Goal: Task Accomplishment & Management: Manage account settings

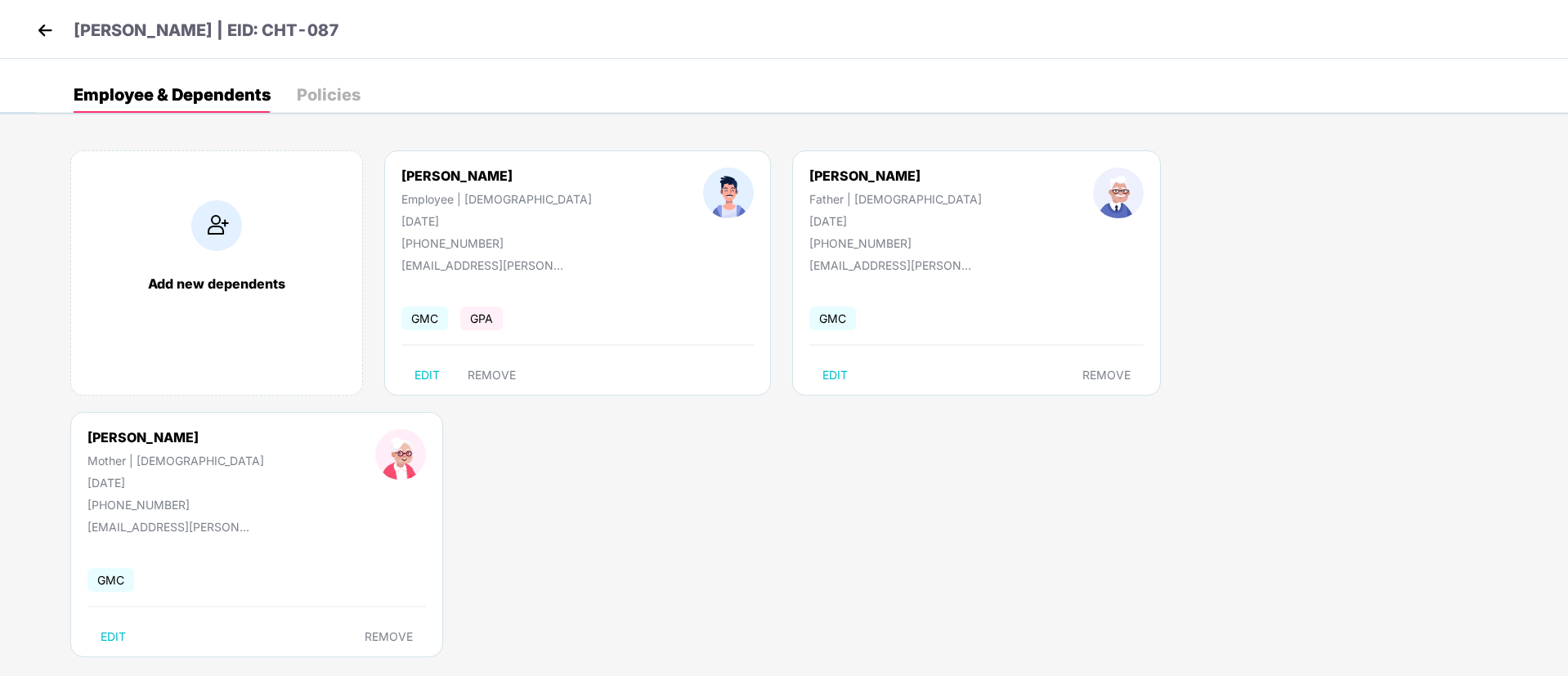
click at [50, 29] on img at bounding box center [44, 30] width 25 height 25
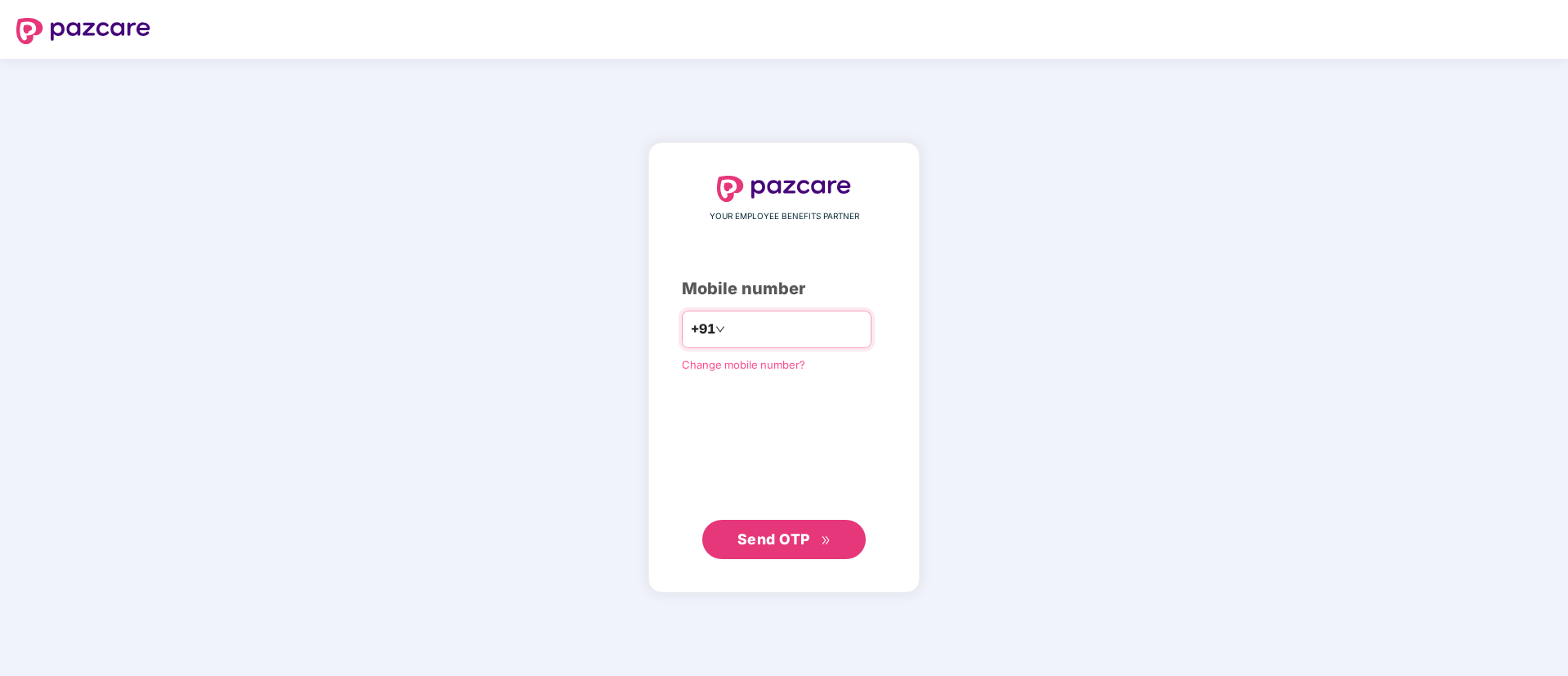
type input "**********"
click at [774, 533] on span "Send OTP" at bounding box center [773, 539] width 73 height 18
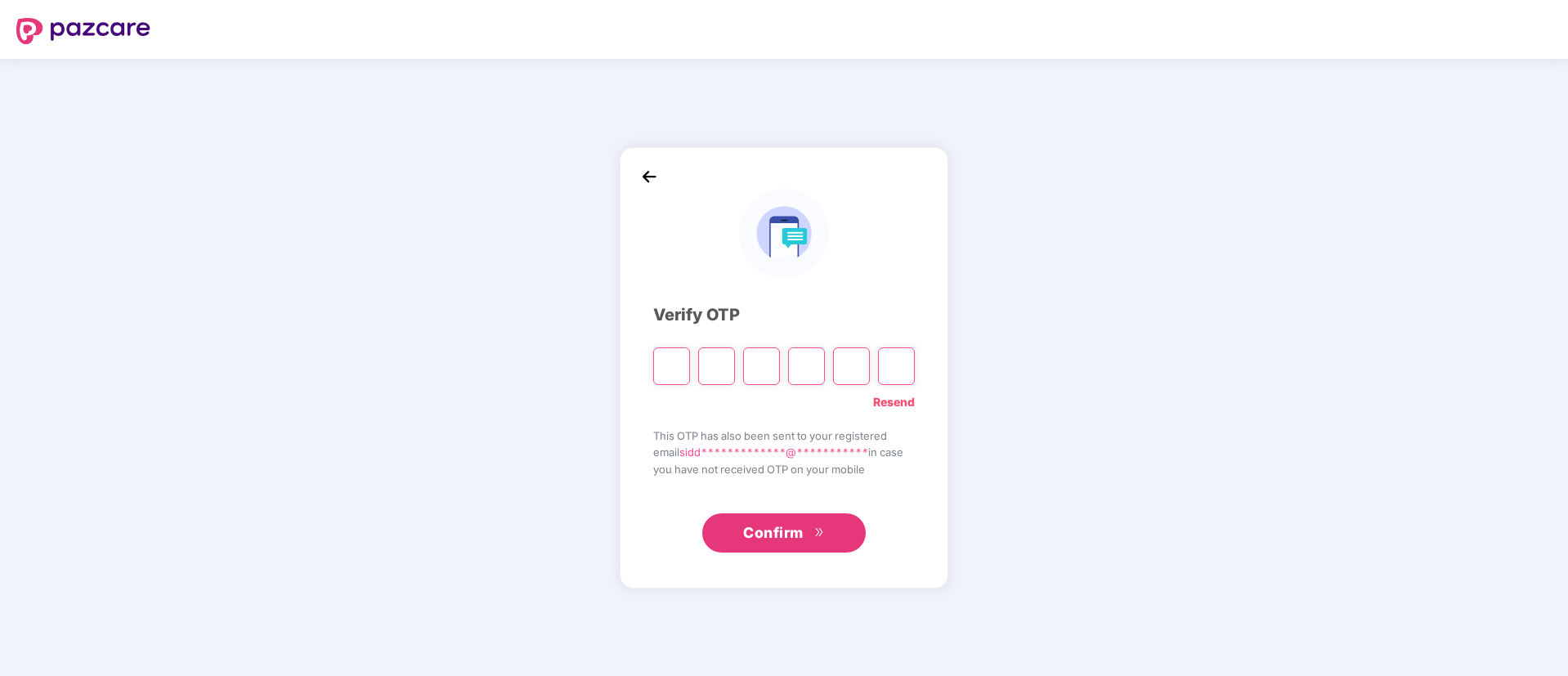
type input "*"
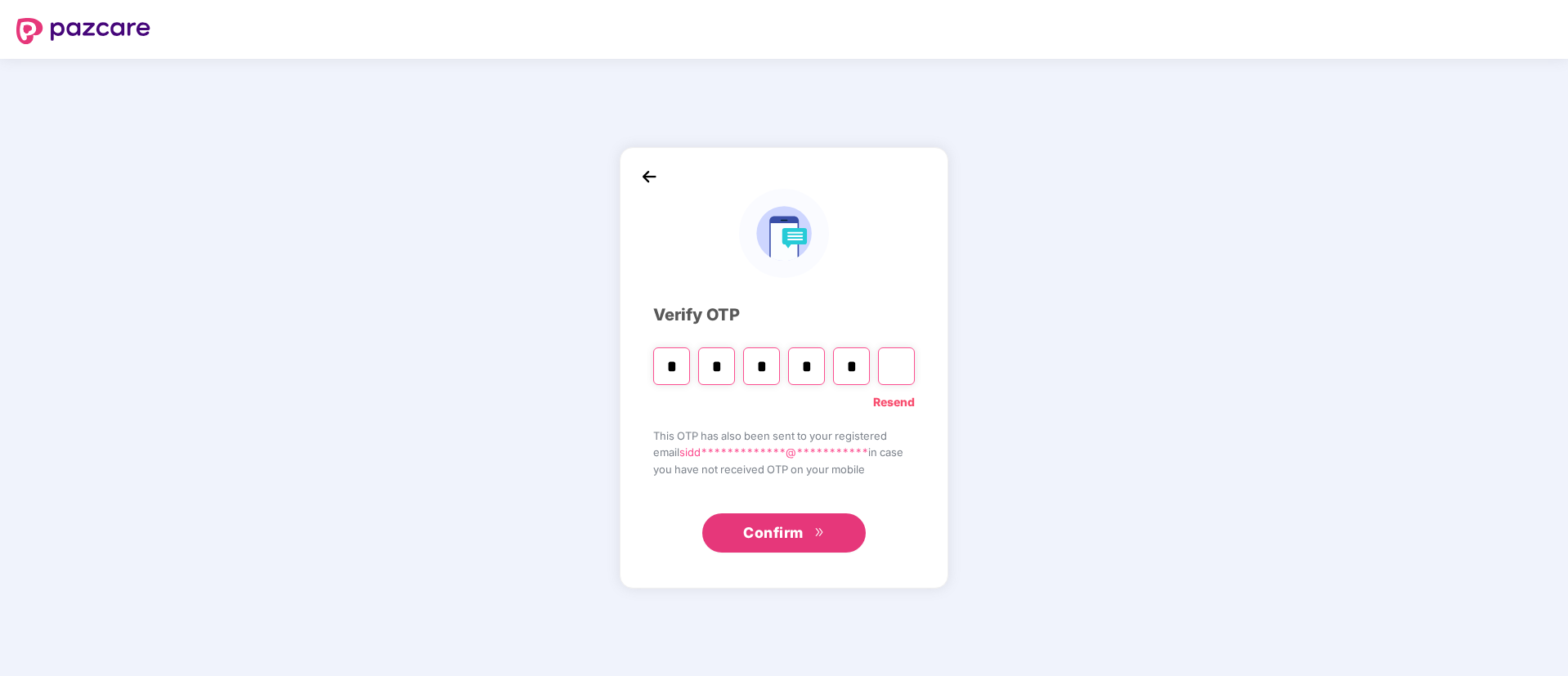
type input "*"
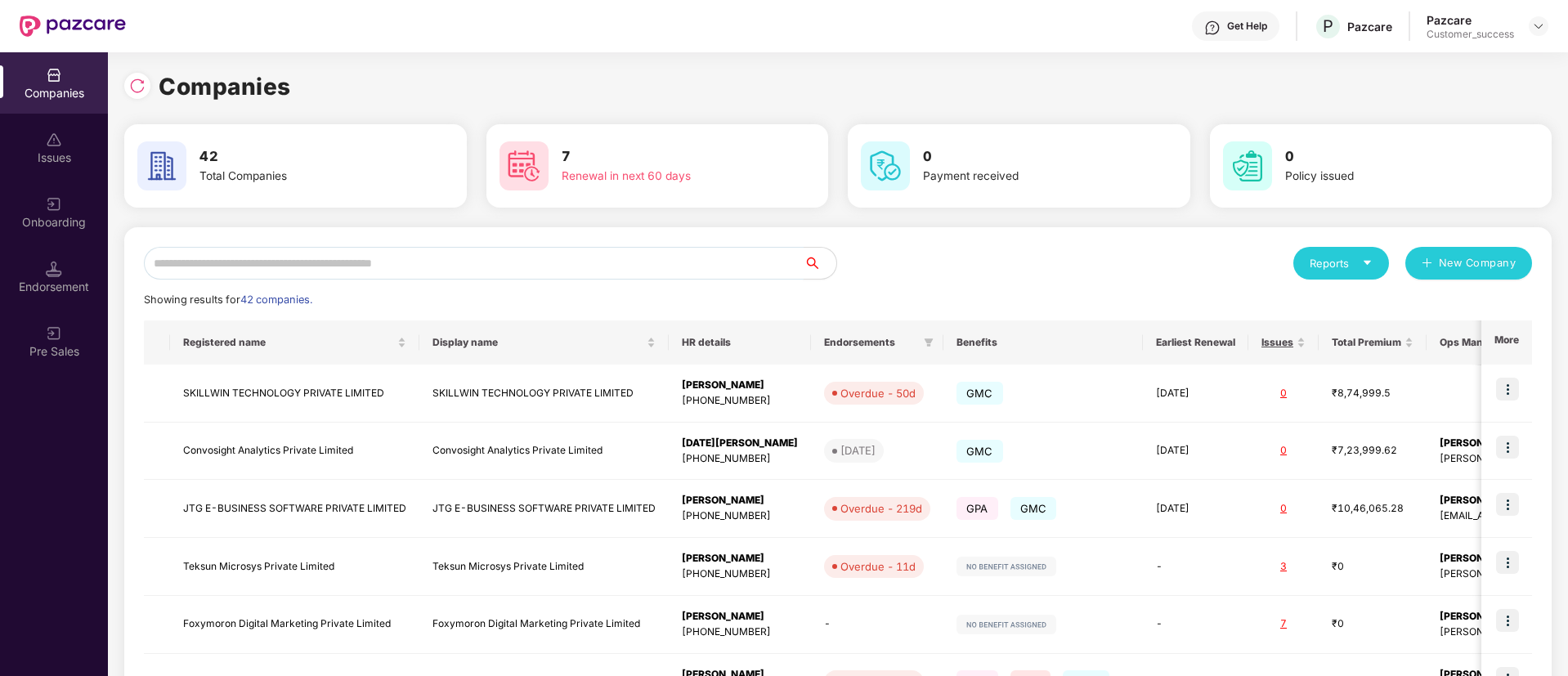
click at [472, 260] on input "text" at bounding box center [474, 263] width 660 height 32
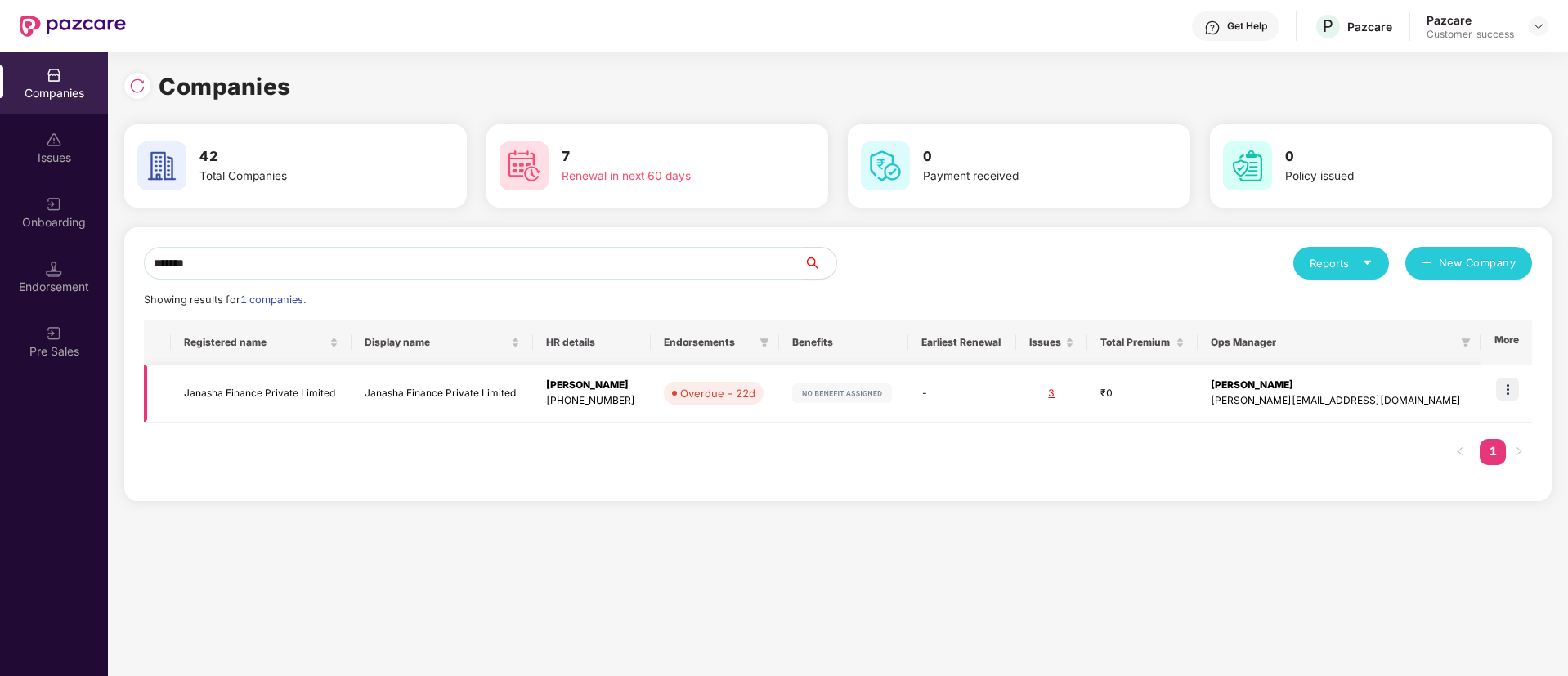
click at [1505, 393] on img at bounding box center [1507, 389] width 23 height 23
click at [517, 268] on input "*******" at bounding box center [474, 263] width 660 height 32
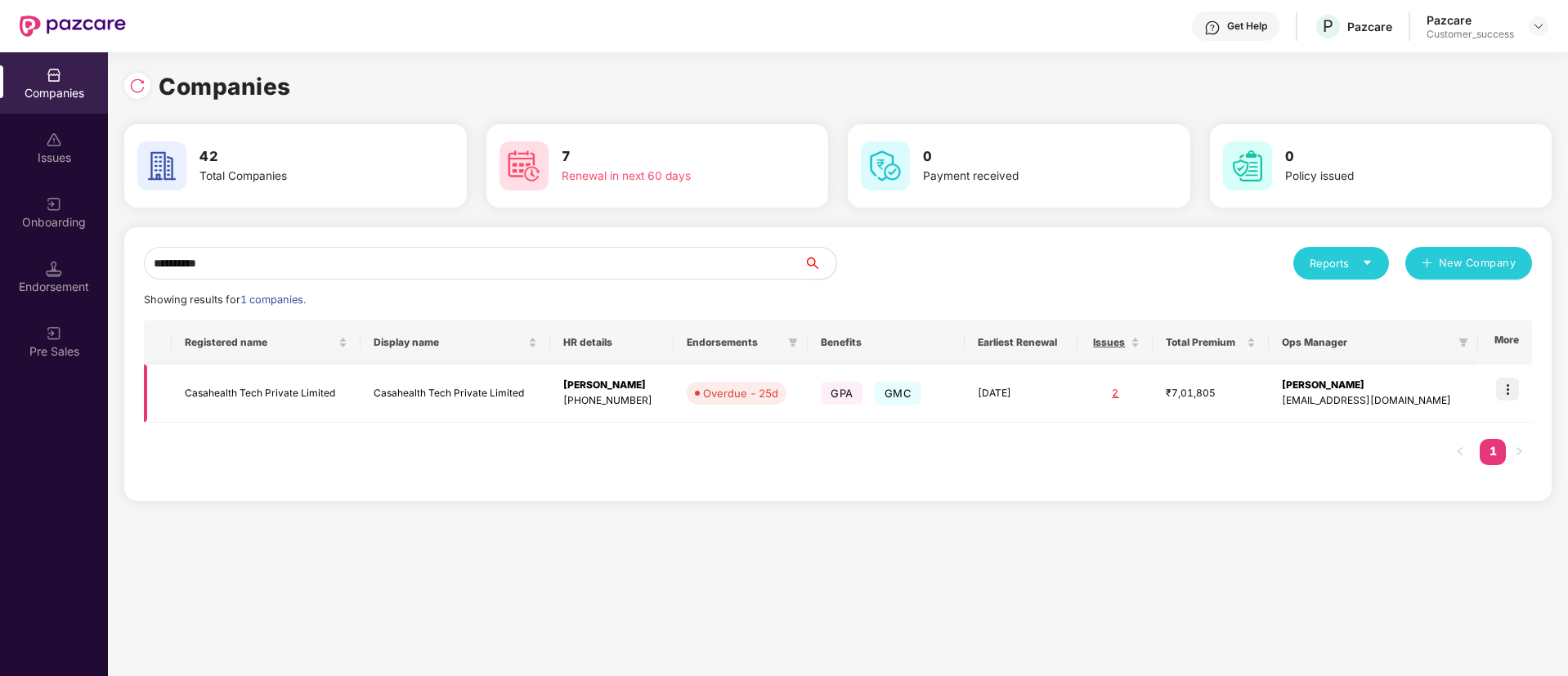
type input "**********"
click at [1503, 399] on img at bounding box center [1507, 389] width 23 height 23
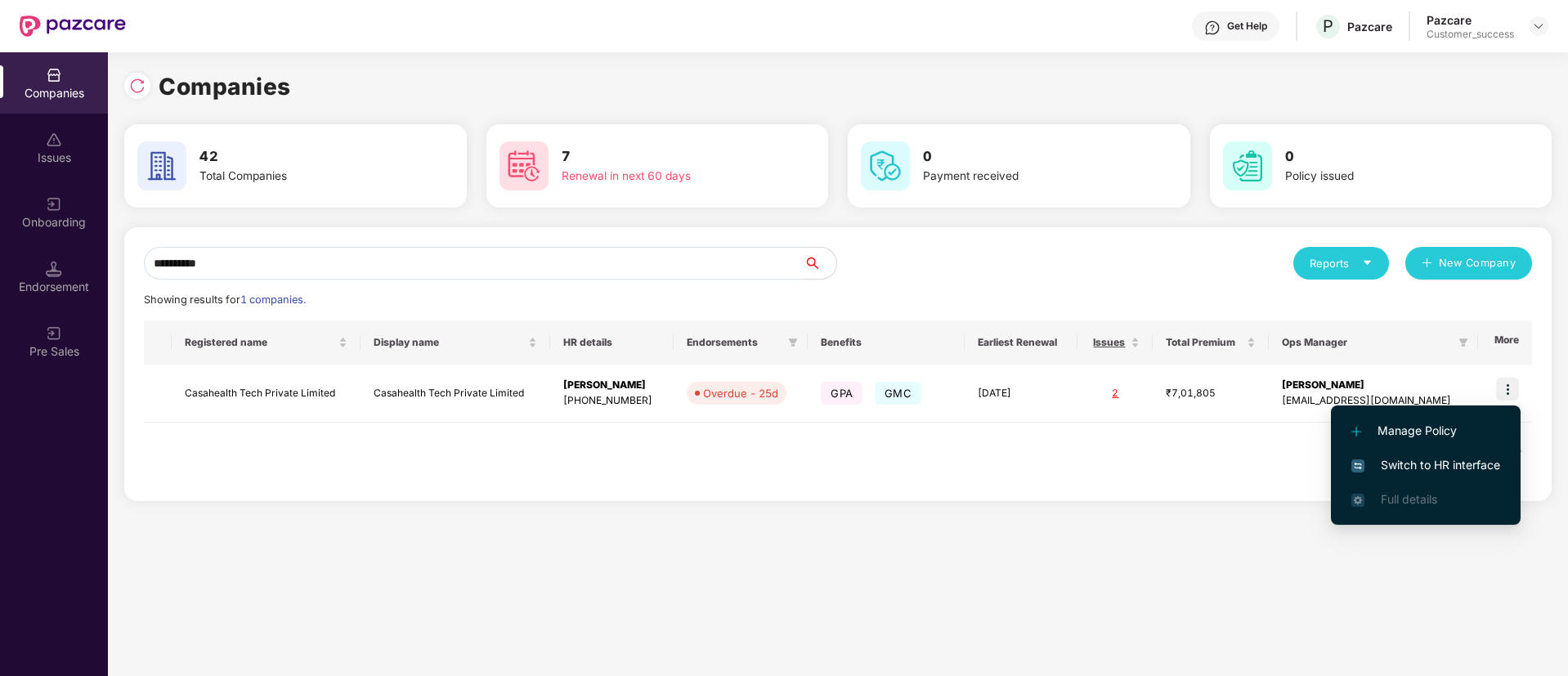
click at [1442, 459] on span "Switch to HR interface" at bounding box center [1425, 466] width 148 height 18
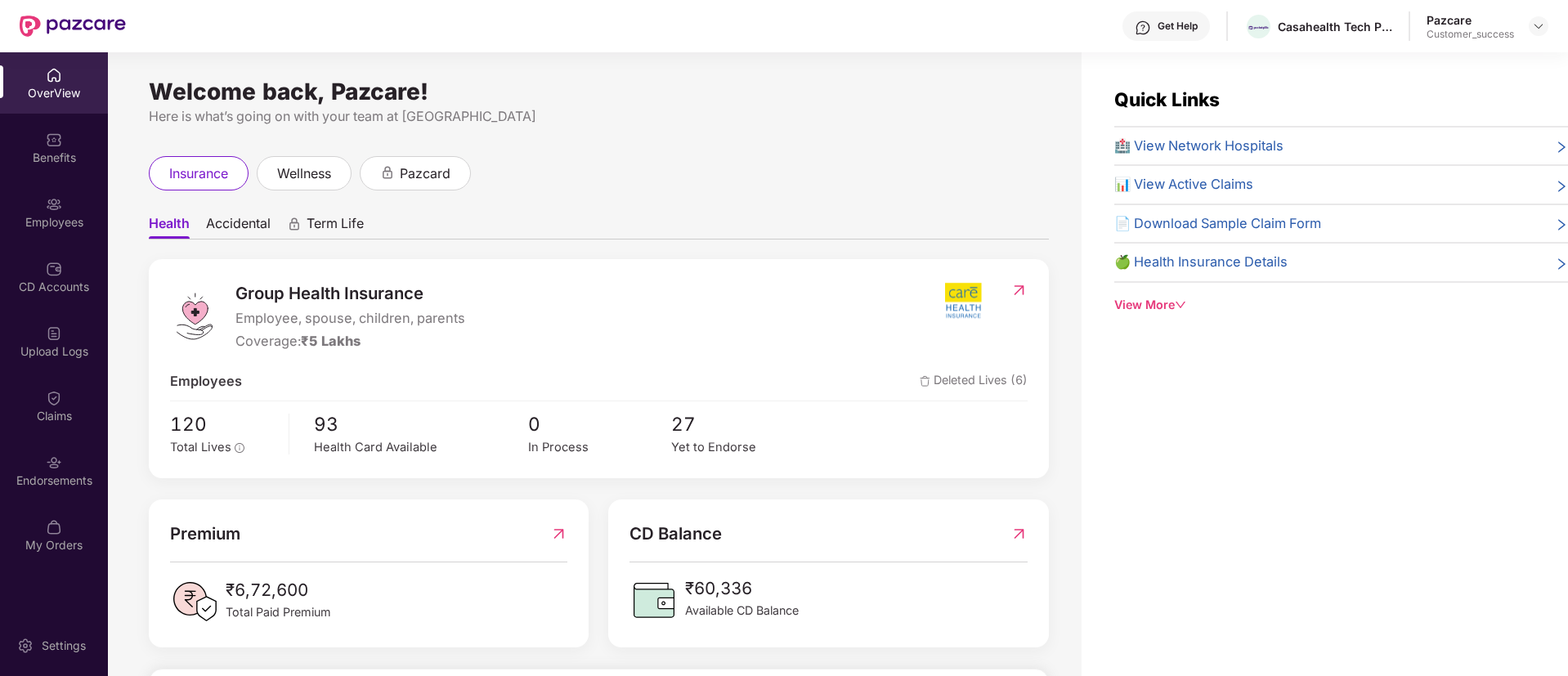
click at [248, 219] on span "Accidental" at bounding box center [238, 227] width 65 height 24
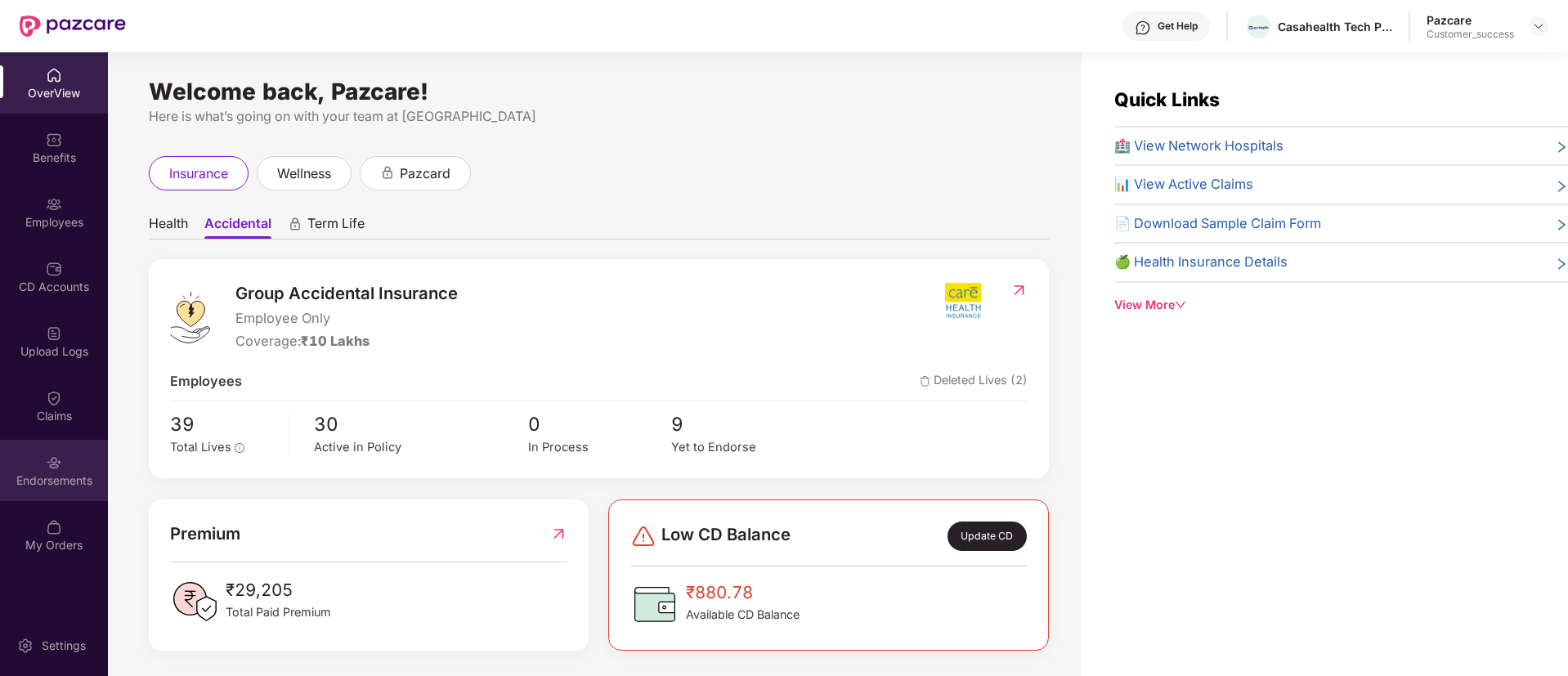
click at [68, 462] on div "Endorsements" at bounding box center [53, 470] width 108 height 62
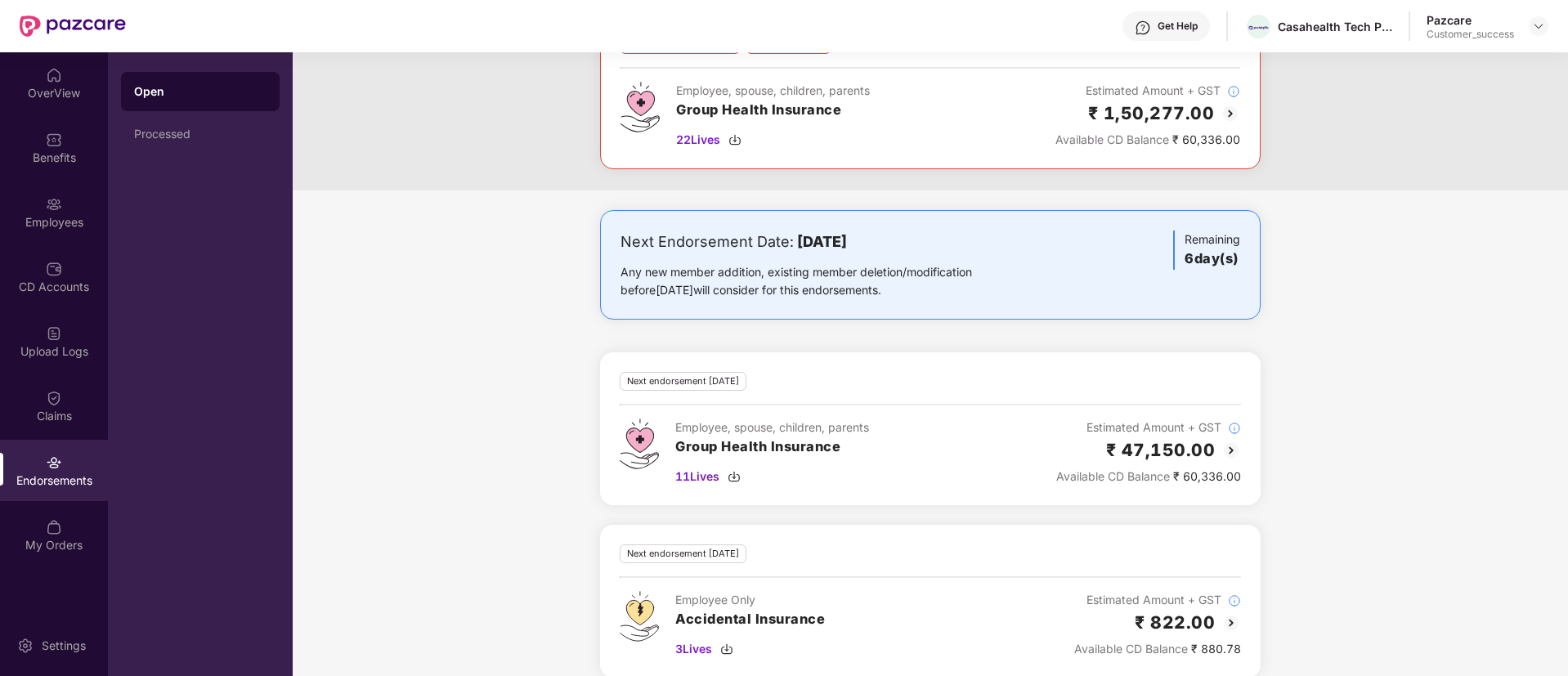
scroll to position [303, 0]
click at [31, 208] on div "Employees" at bounding box center [53, 212] width 108 height 62
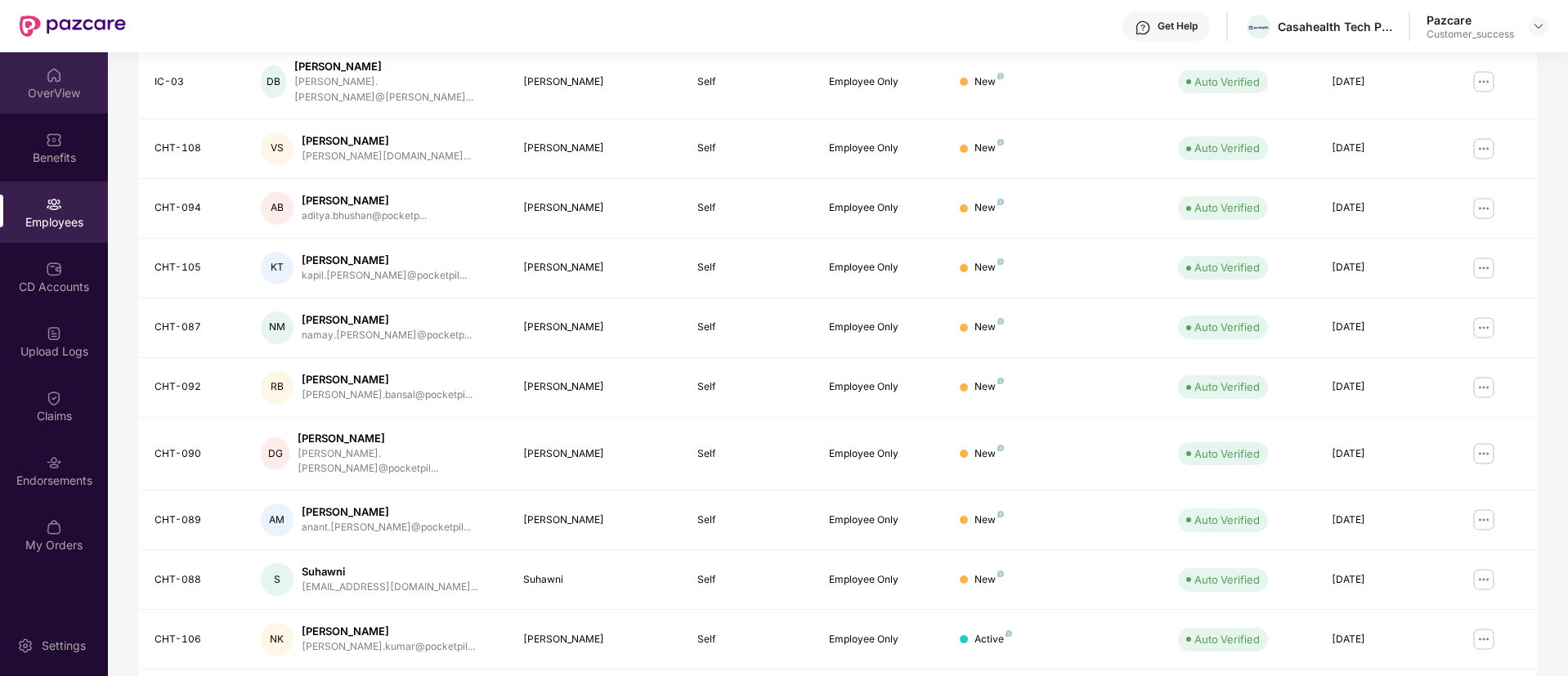
click at [53, 83] on img at bounding box center [54, 76] width 17 height 17
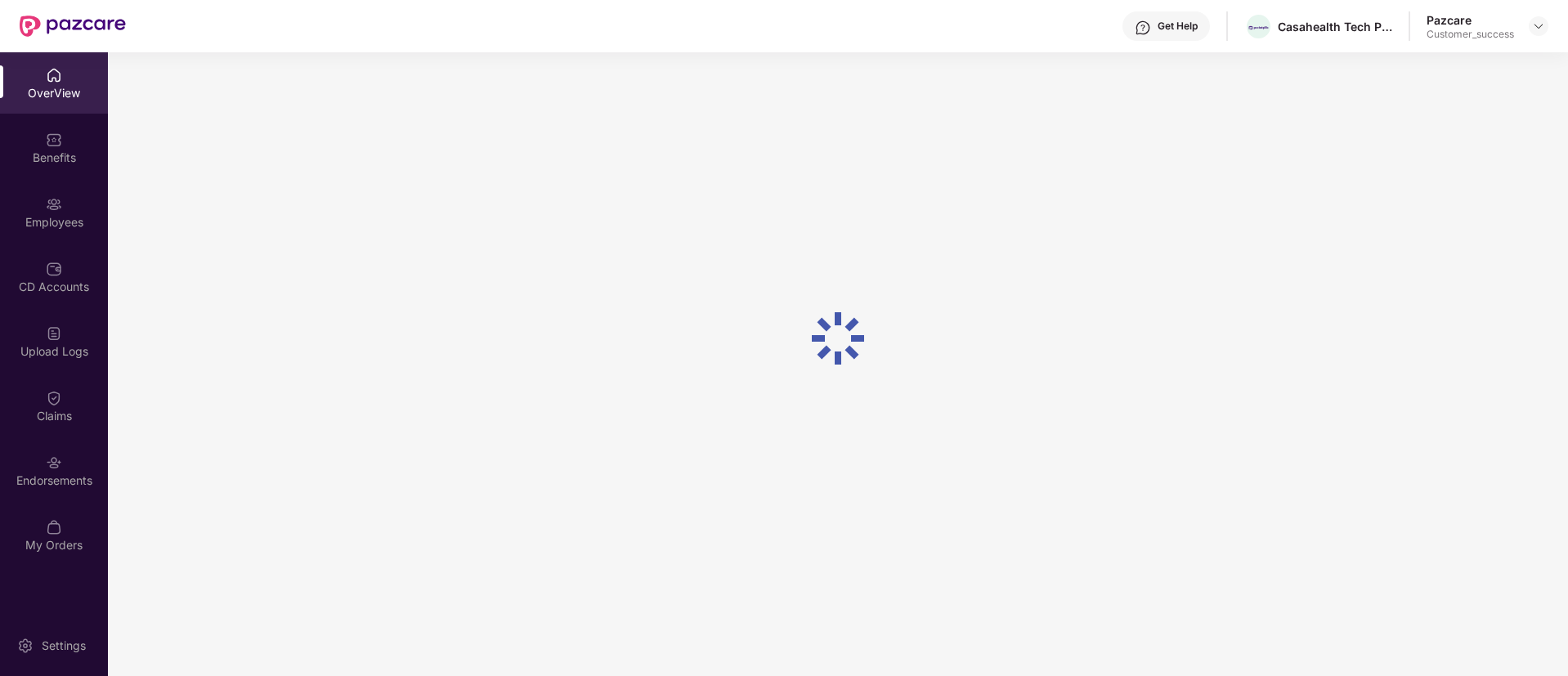
scroll to position [53, 0]
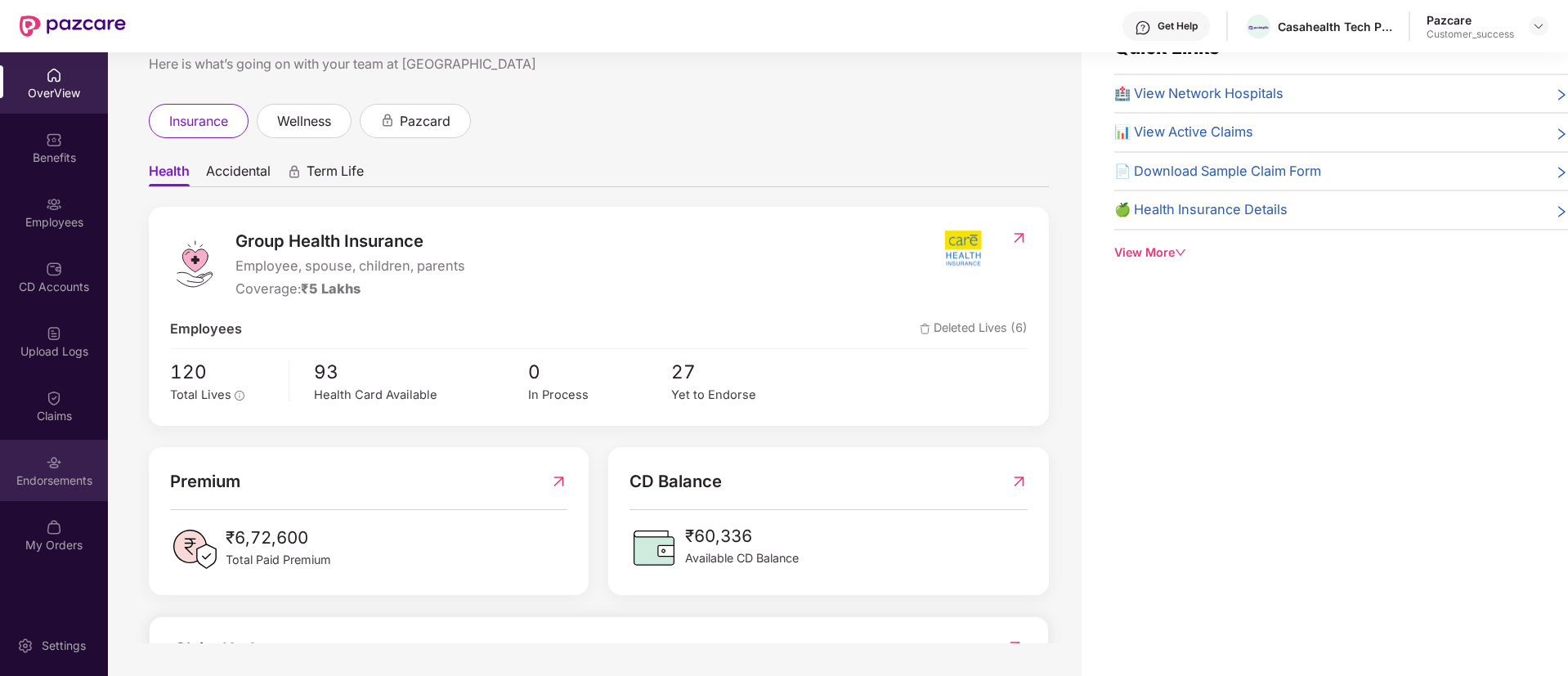
click at [79, 468] on div "Endorsements" at bounding box center [53, 470] width 108 height 62
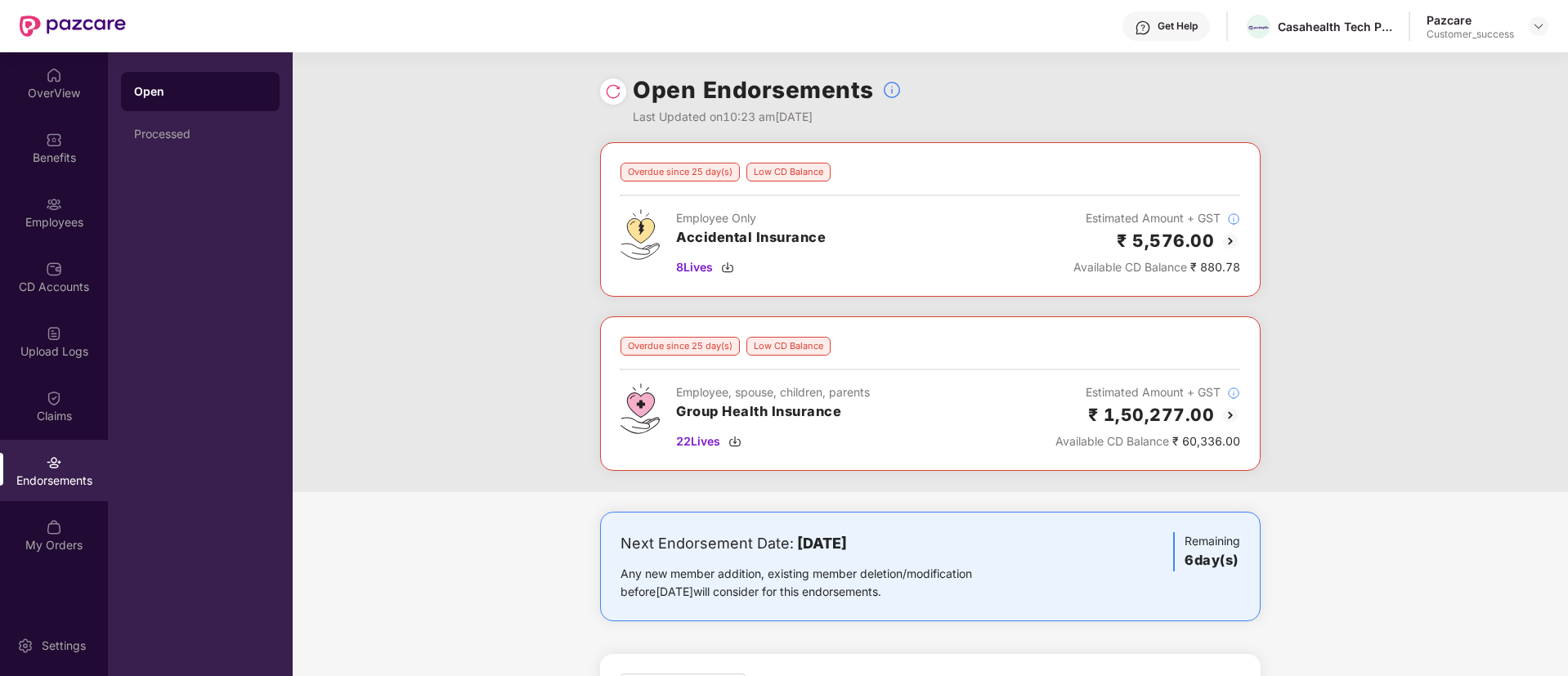
click at [1233, 239] on img at bounding box center [1230, 241] width 19 height 19
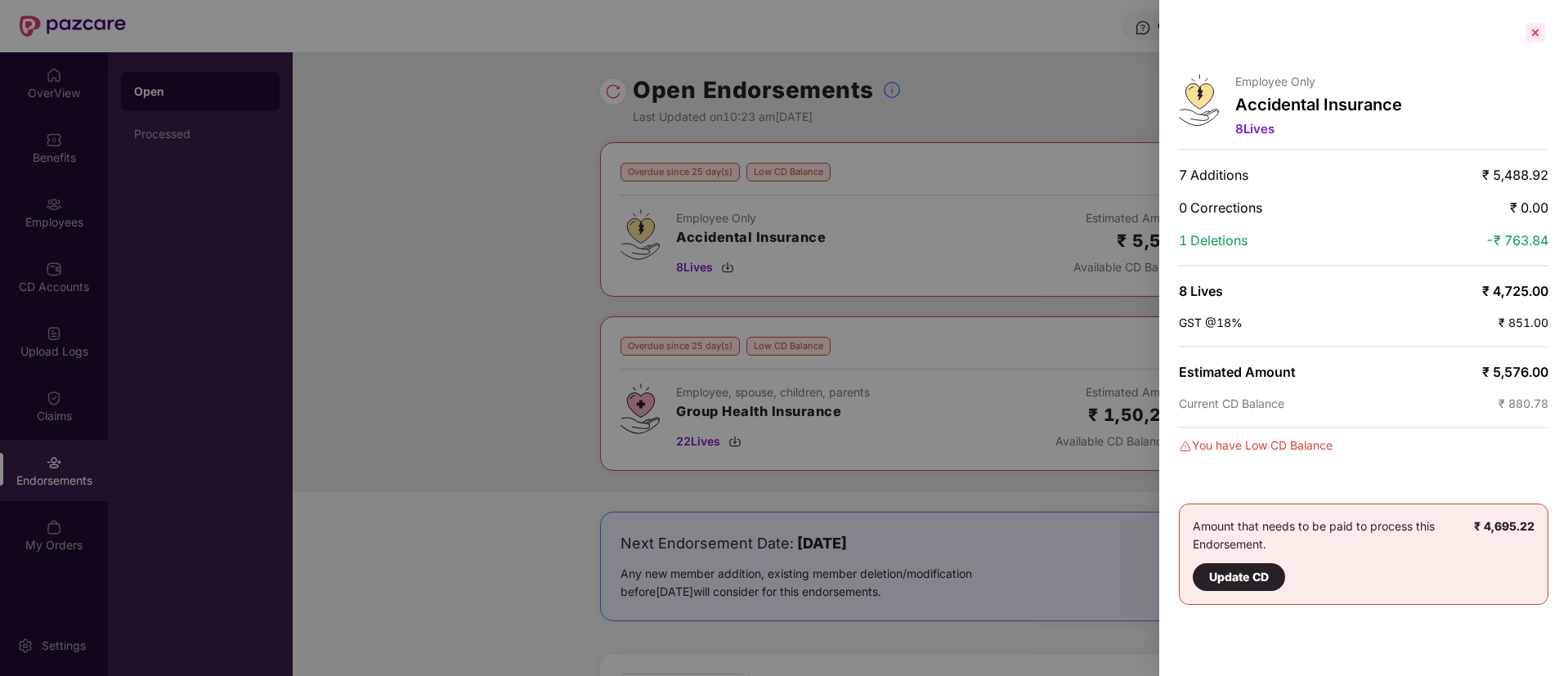
click at [1538, 38] on div at bounding box center [1535, 32] width 26 height 26
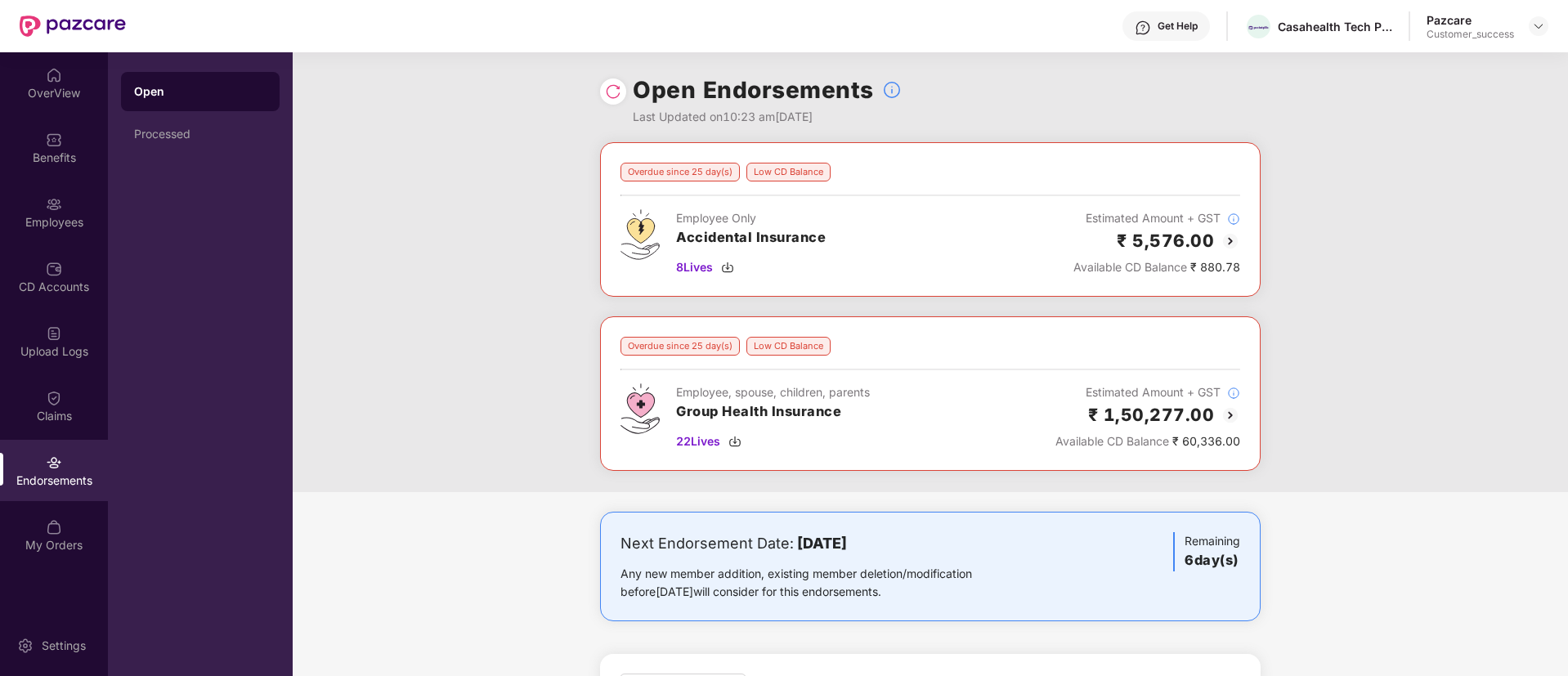
click at [1228, 415] on img at bounding box center [1230, 415] width 19 height 19
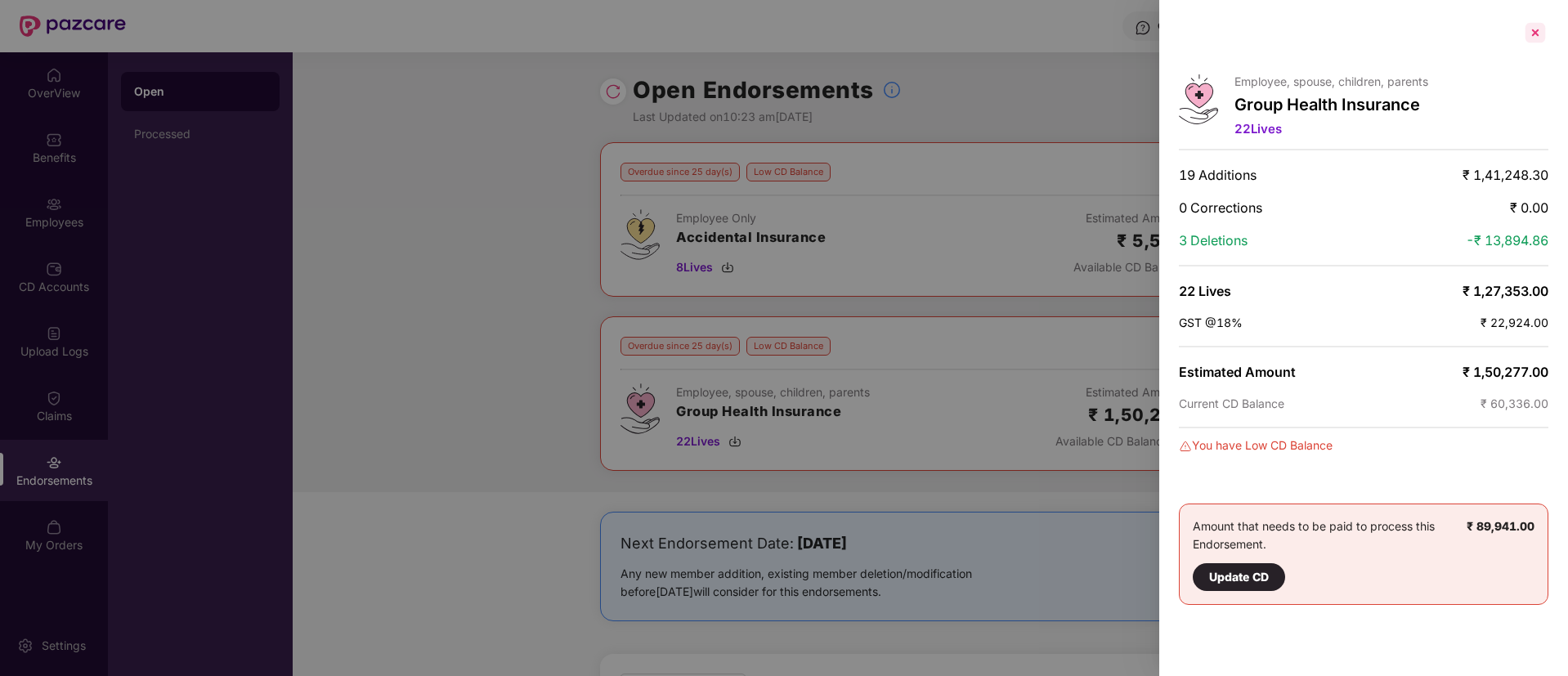
click at [1527, 30] on div at bounding box center [1535, 32] width 26 height 26
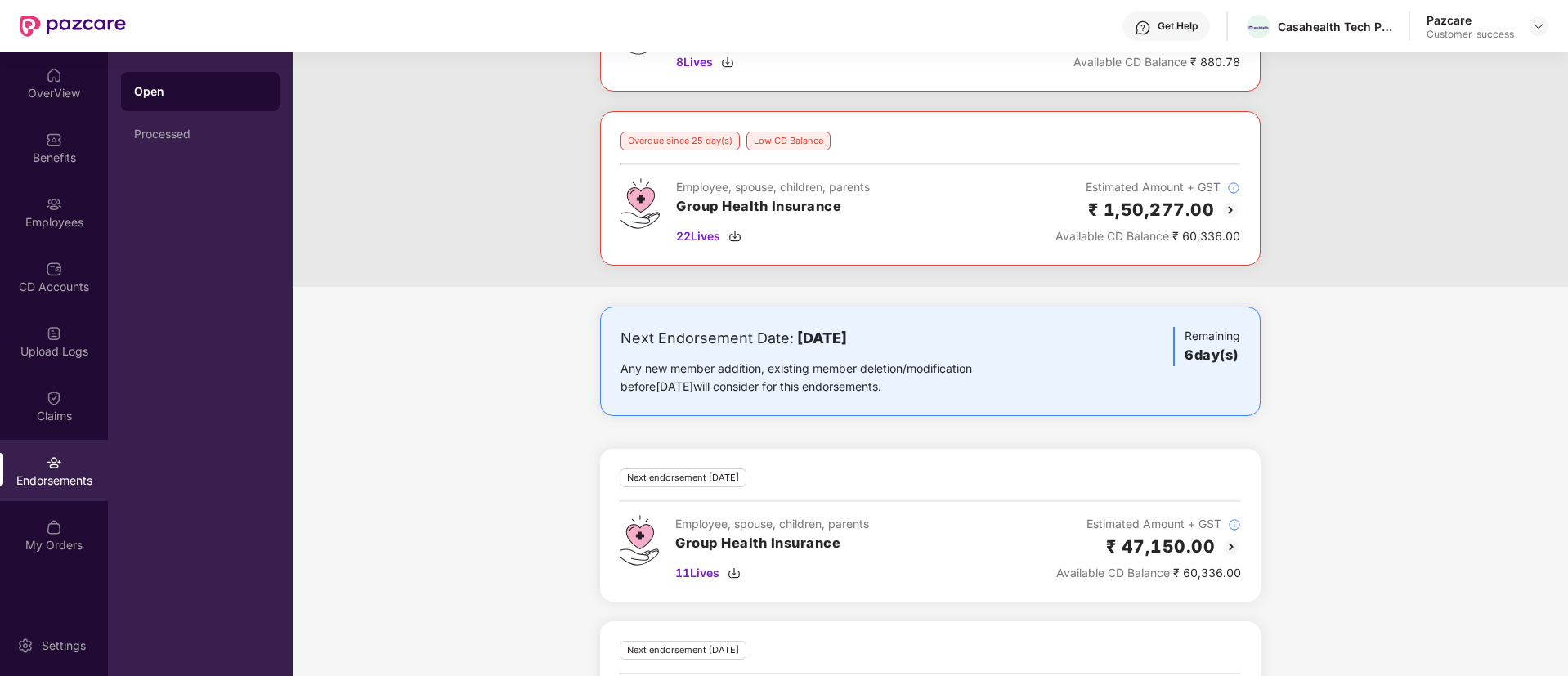
scroll to position [323, 0]
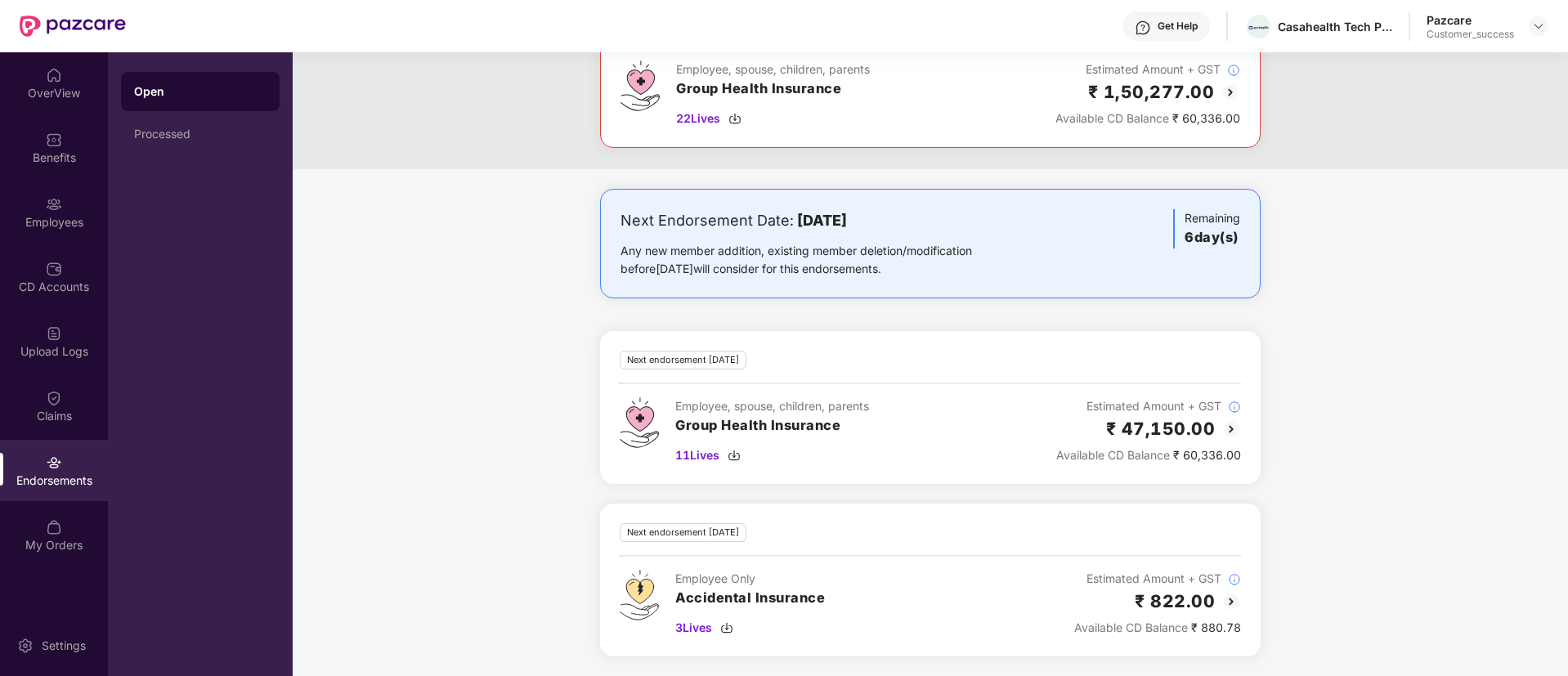
click at [1230, 599] on img at bounding box center [1231, 601] width 19 height 19
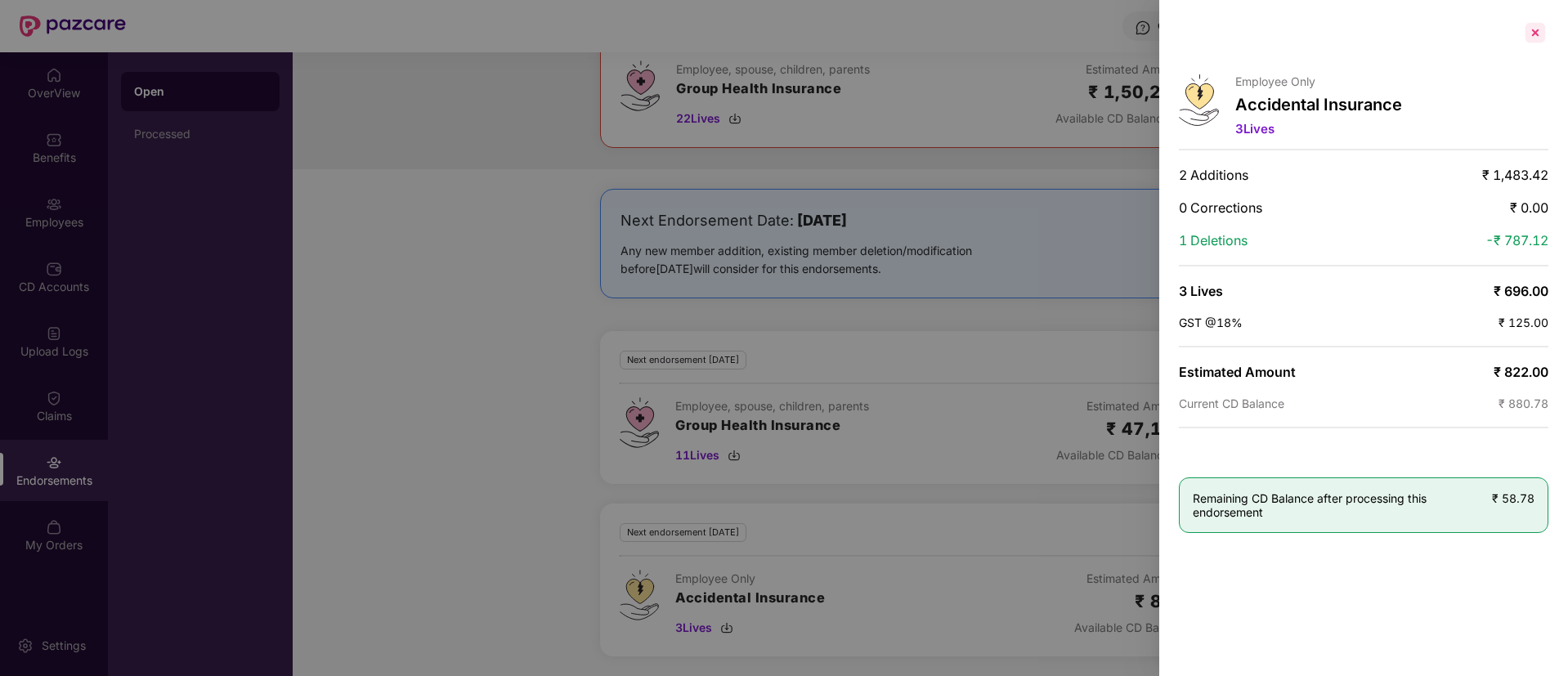
click at [1540, 36] on div at bounding box center [1535, 32] width 26 height 26
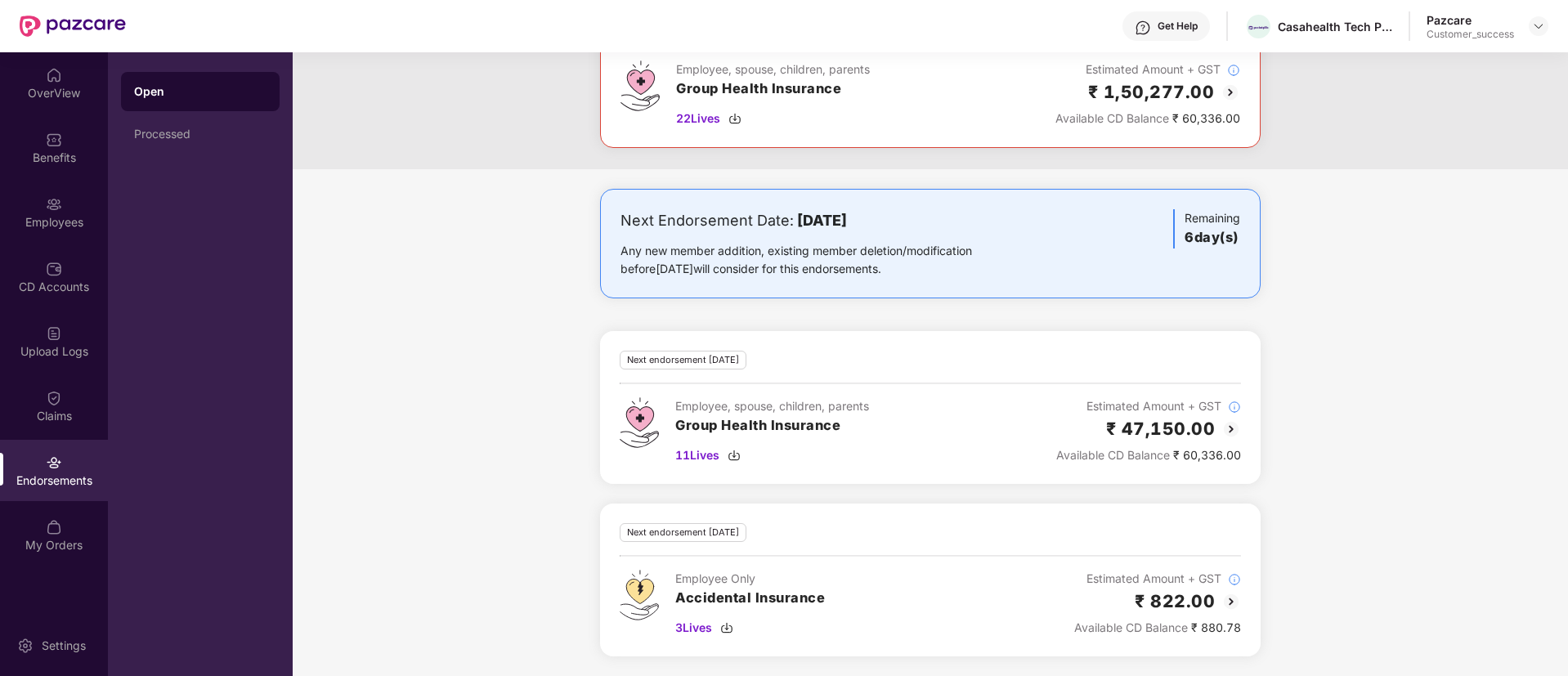
scroll to position [0, 0]
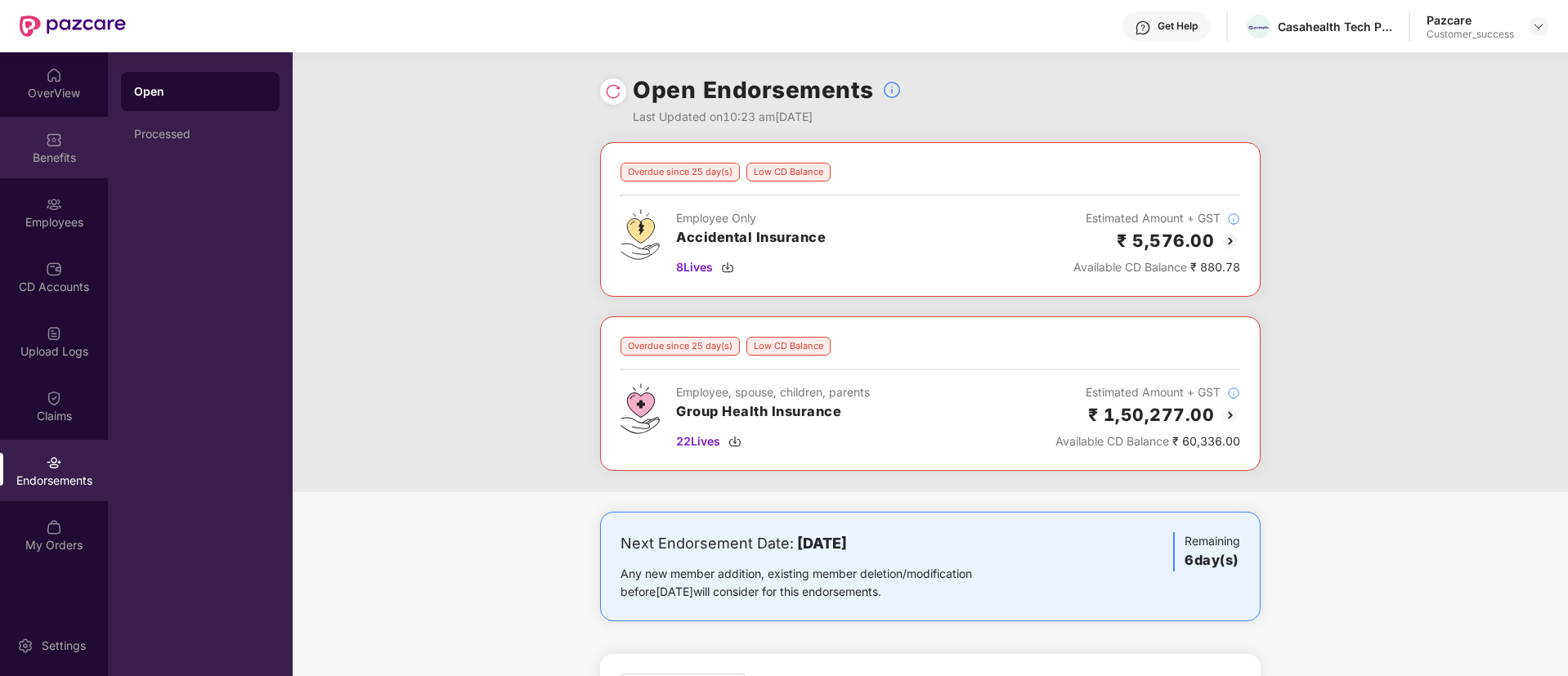
click at [14, 155] on div "Benefits" at bounding box center [53, 158] width 108 height 17
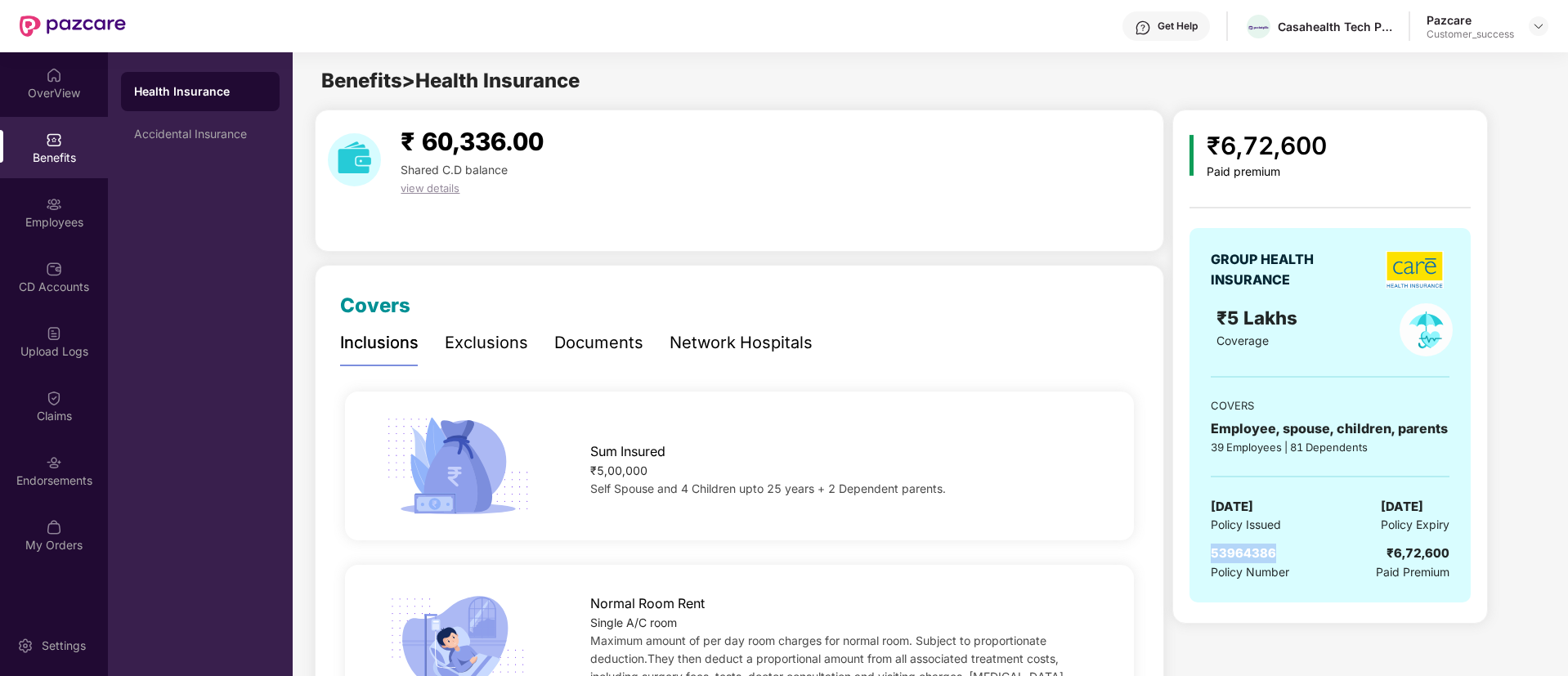
drag, startPoint x: 1275, startPoint y: 552, endPoint x: 1205, endPoint y: 555, distance: 70.1
click at [1205, 555] on div "GROUP HEALTH INSURANCE ₹5 Lakhs Coverage COVERS Employee, spouse, children, par…" at bounding box center [1329, 415] width 281 height 374
copy span "53964386"
click at [235, 148] on div "Accidental Insurance" at bounding box center [200, 134] width 159 height 40
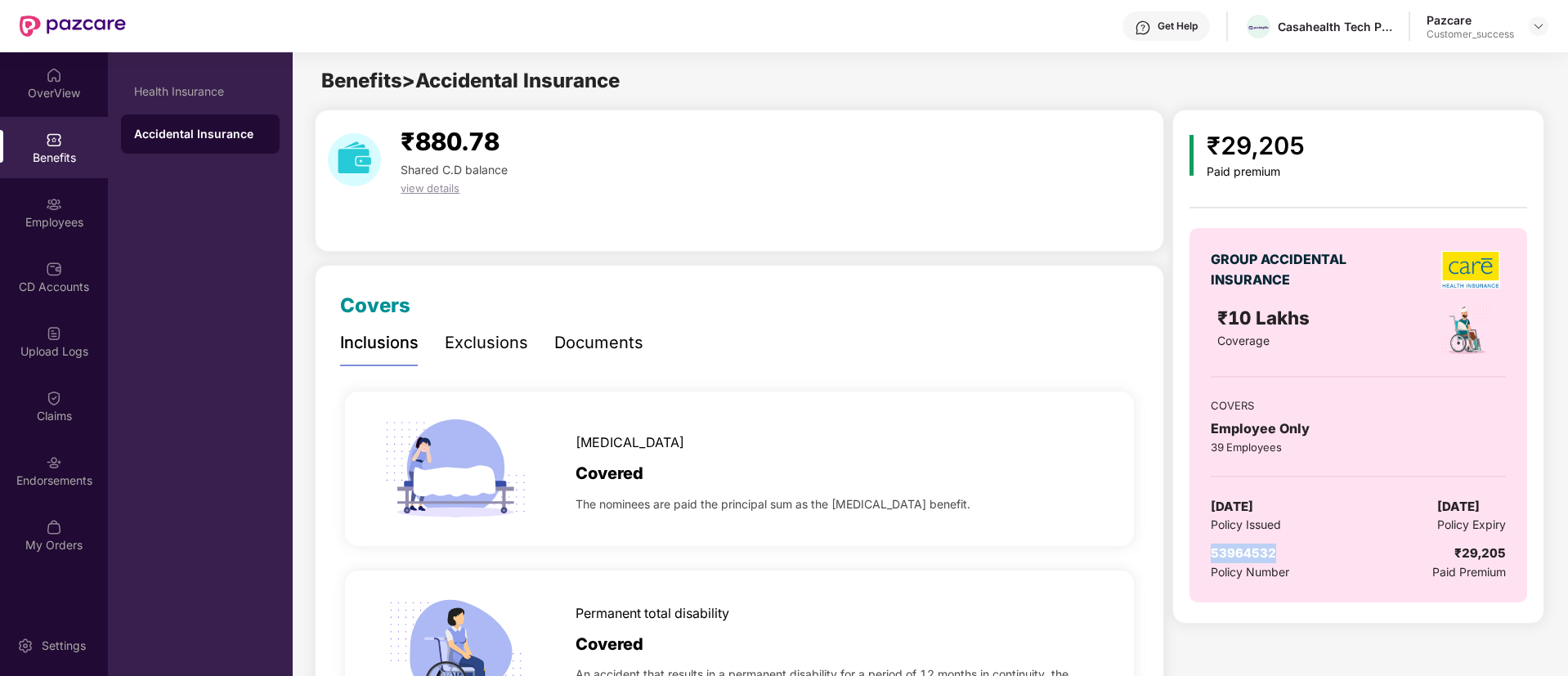
drag, startPoint x: 1272, startPoint y: 559, endPoint x: 1208, endPoint y: 554, distance: 64.2
click at [1208, 554] on div "GROUP ACCIDENTAL INSURANCE ₹10 Lakhs Coverage COVERS Employee Only 39 Employees…" at bounding box center [1357, 415] width 336 height 374
copy span "53964532"
click at [1540, 24] on img at bounding box center [1539, 26] width 13 height 13
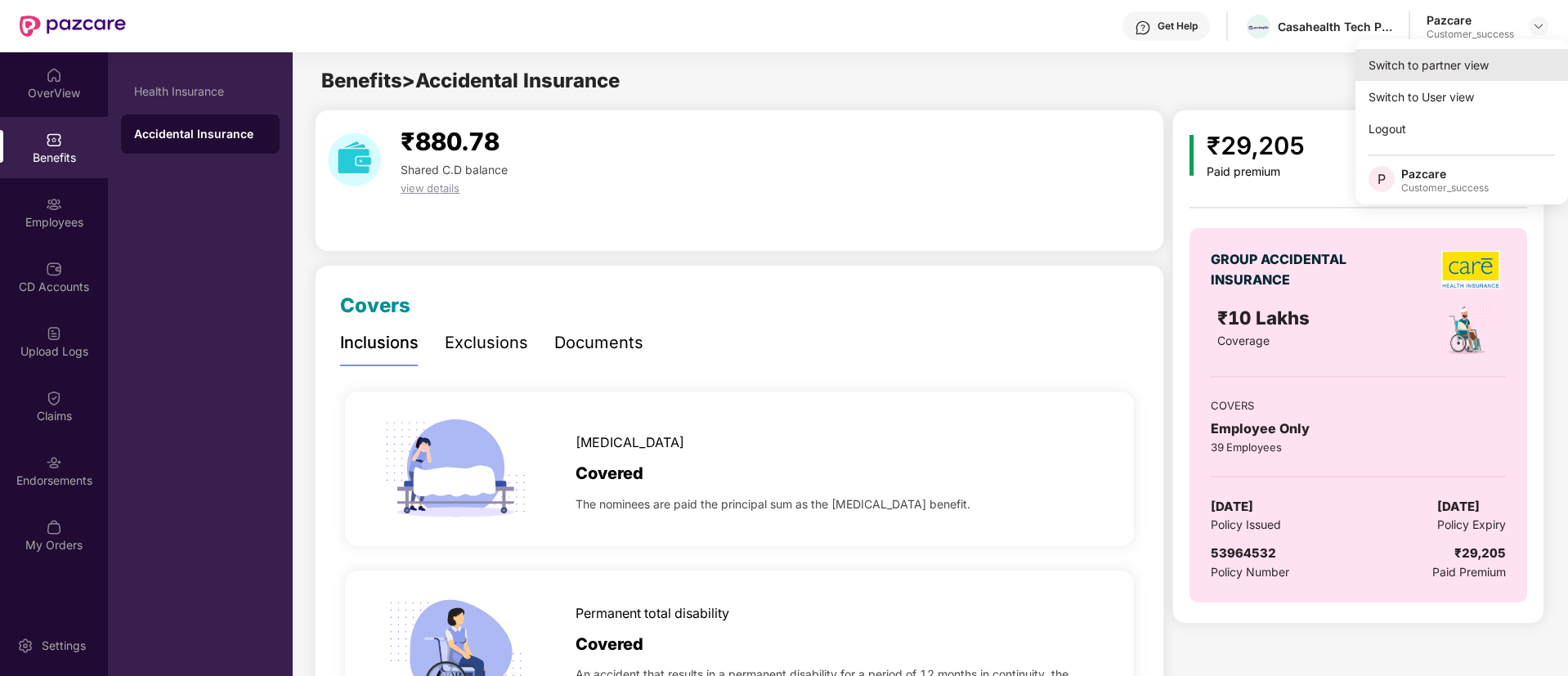
click at [1476, 62] on div "Switch to partner view" at bounding box center [1461, 65] width 213 height 32
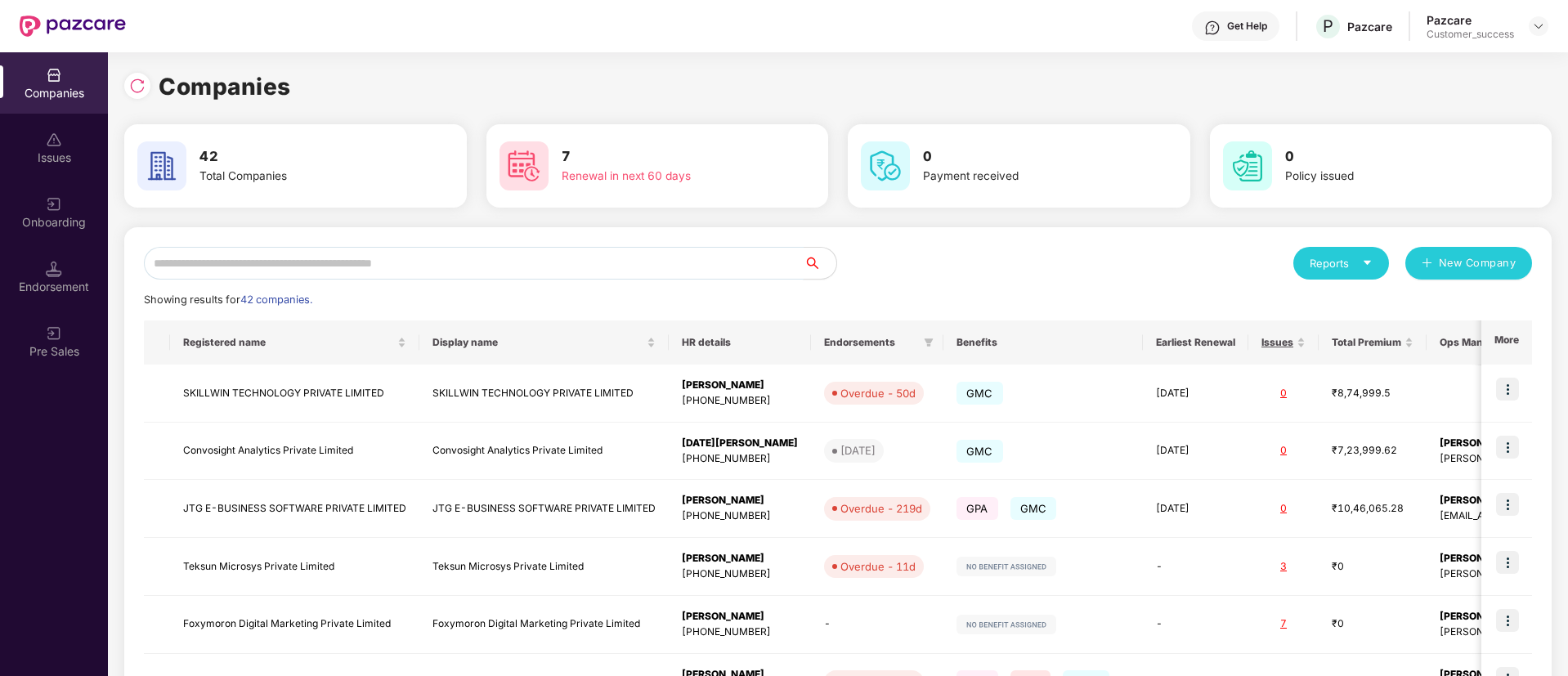
click at [505, 256] on input "text" at bounding box center [474, 263] width 660 height 32
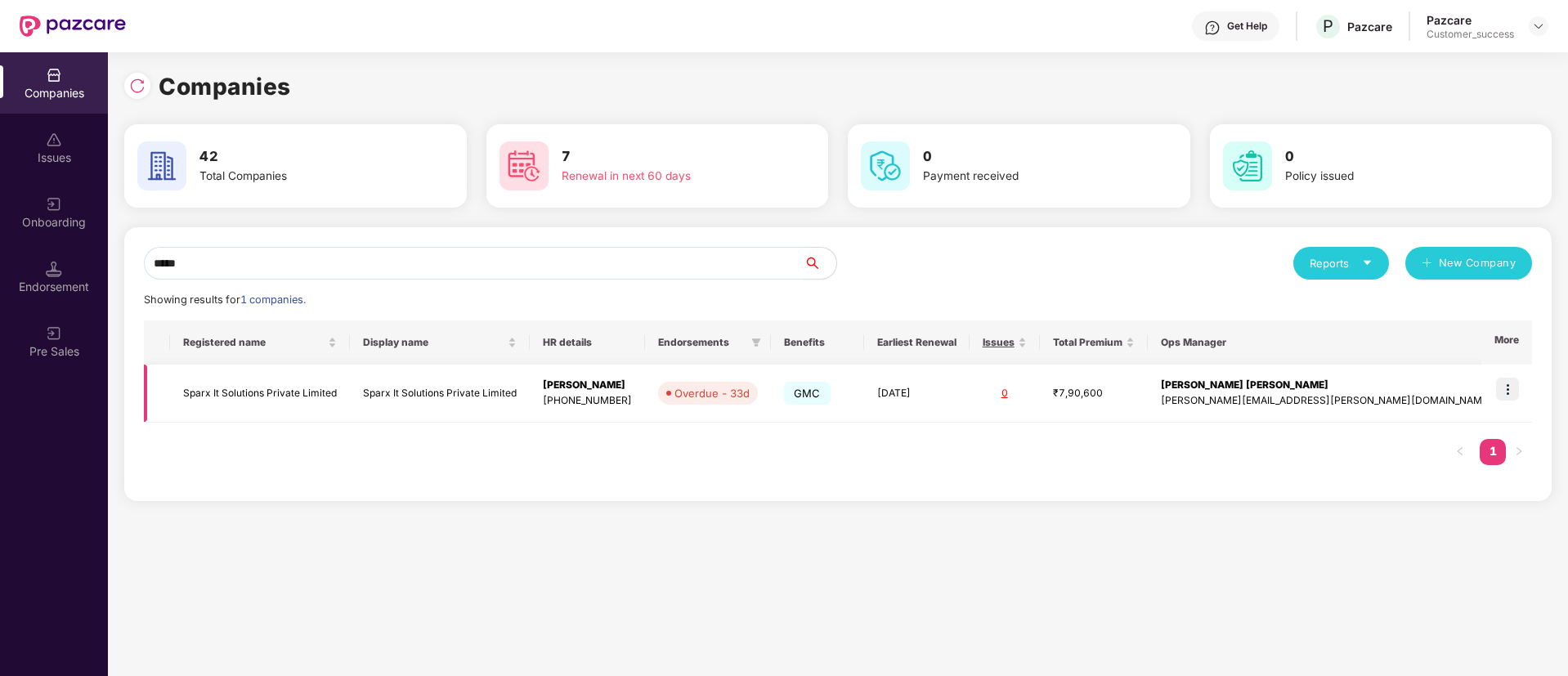
type input "*****"
click at [1504, 388] on img at bounding box center [1507, 389] width 23 height 23
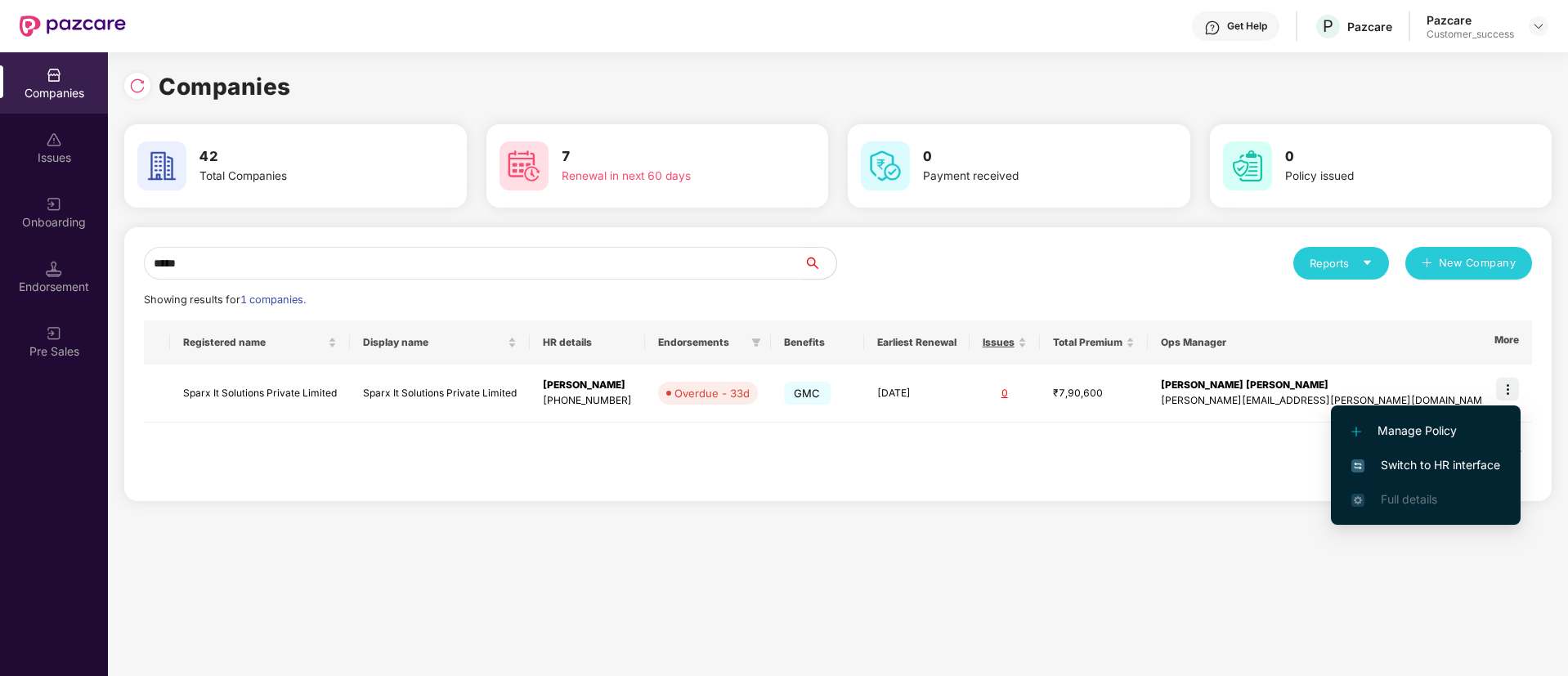
click at [1393, 469] on span "Switch to HR interface" at bounding box center [1425, 466] width 148 height 18
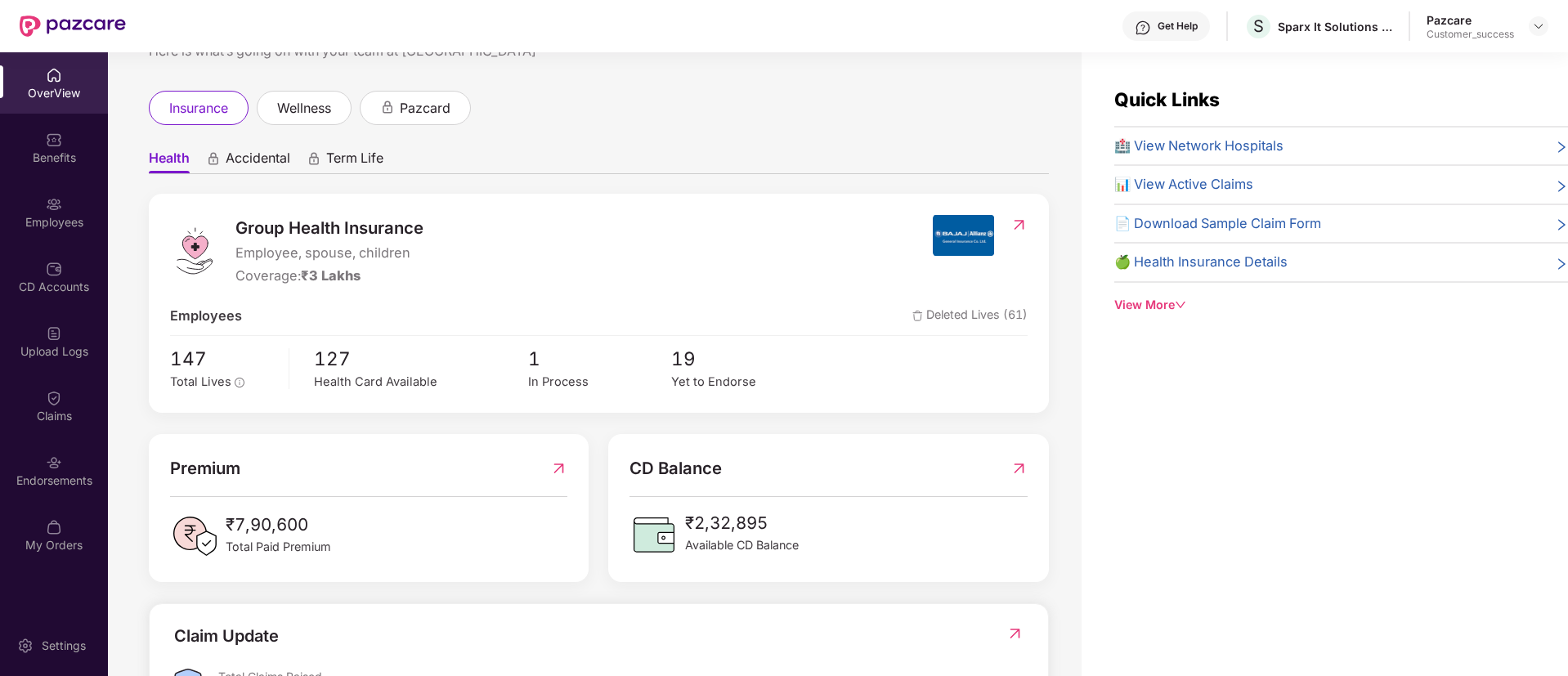
scroll to position [346, 0]
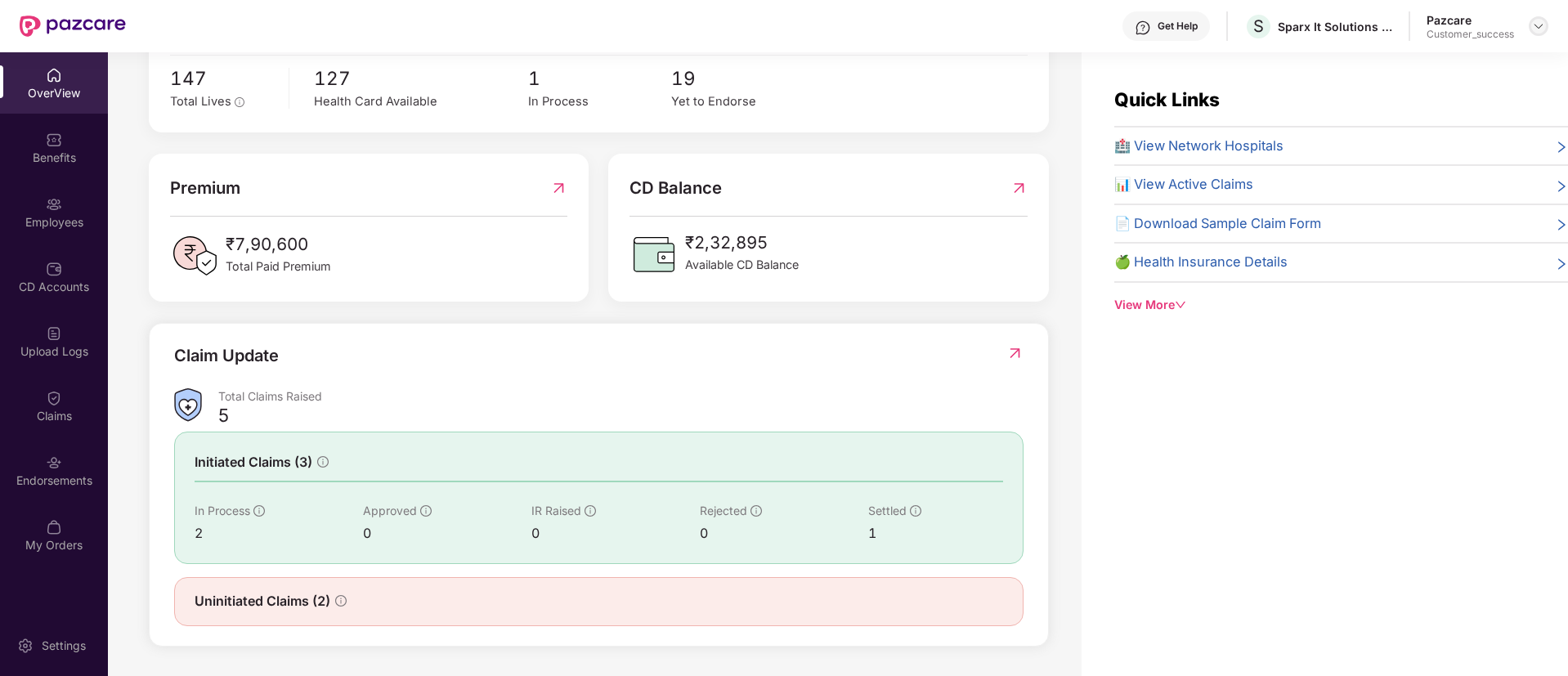
click at [1534, 24] on img at bounding box center [1539, 26] width 13 height 13
click at [1503, 49] on div "Switch to partner view" at bounding box center [1461, 65] width 213 height 32
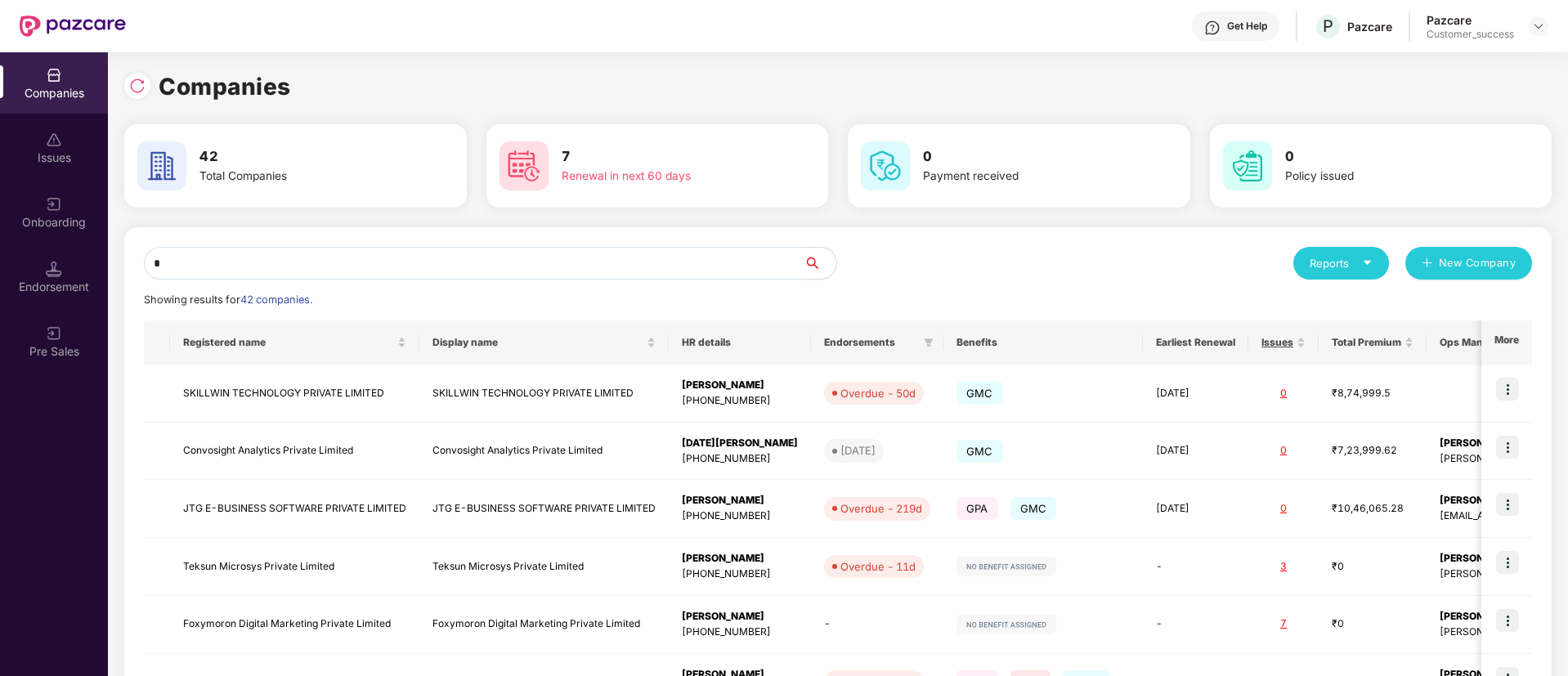
click at [501, 270] on input "*" at bounding box center [474, 263] width 660 height 32
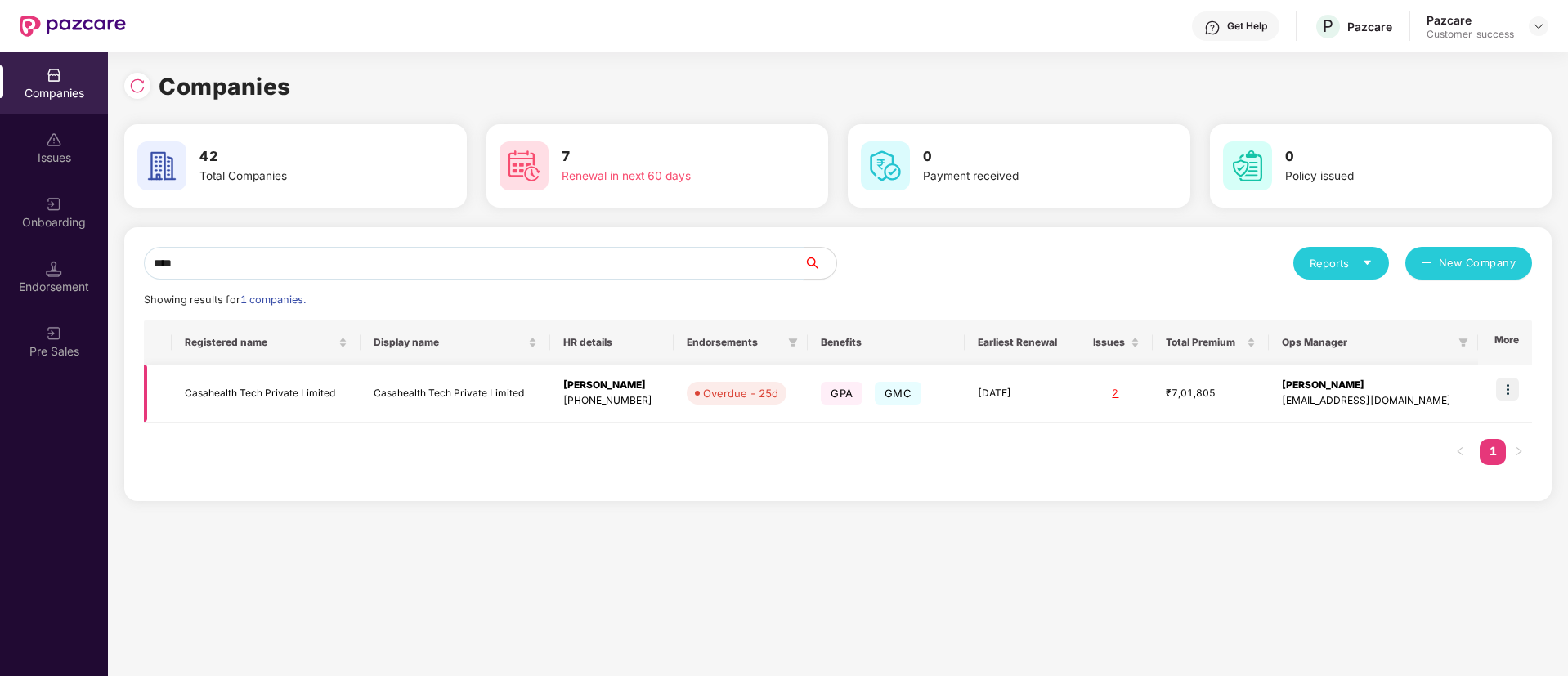
type input "****"
click at [1503, 386] on img at bounding box center [1507, 389] width 23 height 23
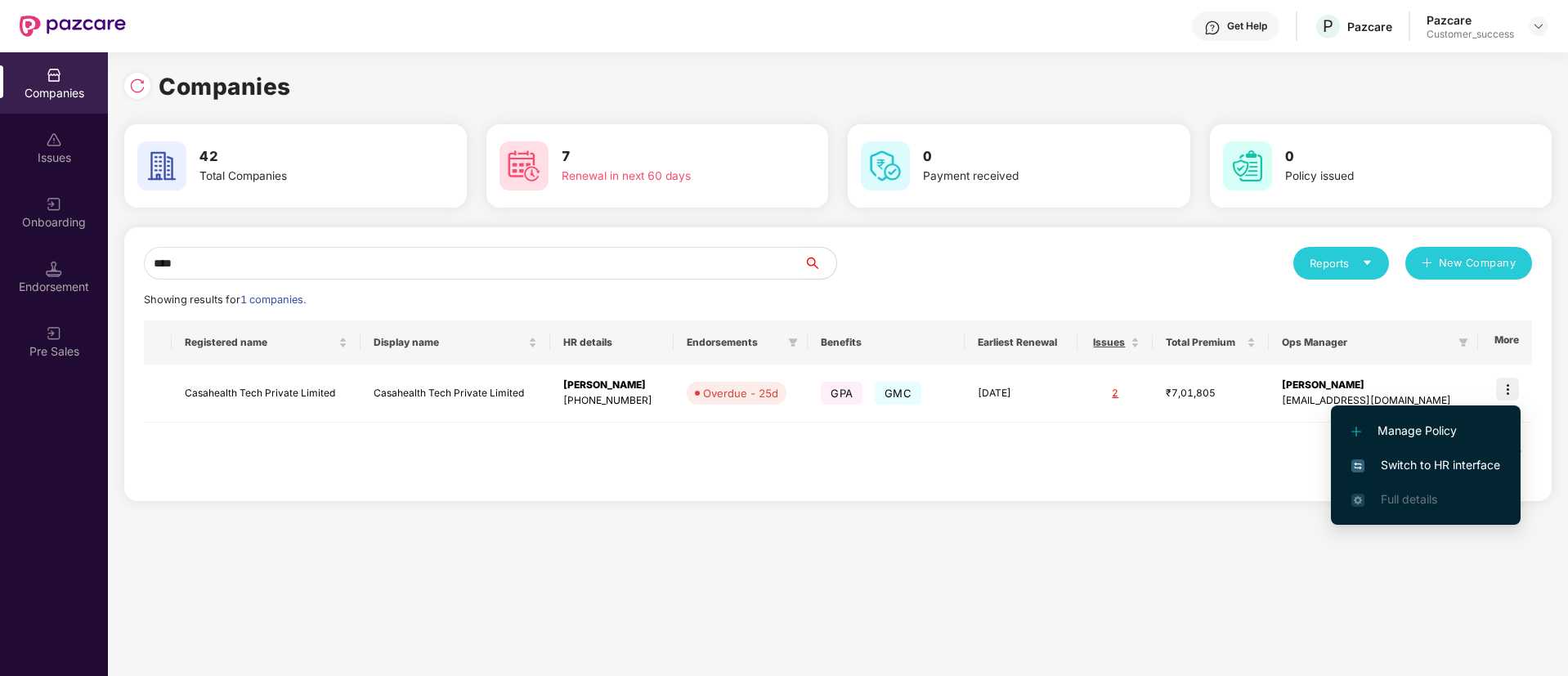
click at [1468, 458] on span "Switch to HR interface" at bounding box center [1425, 466] width 148 height 18
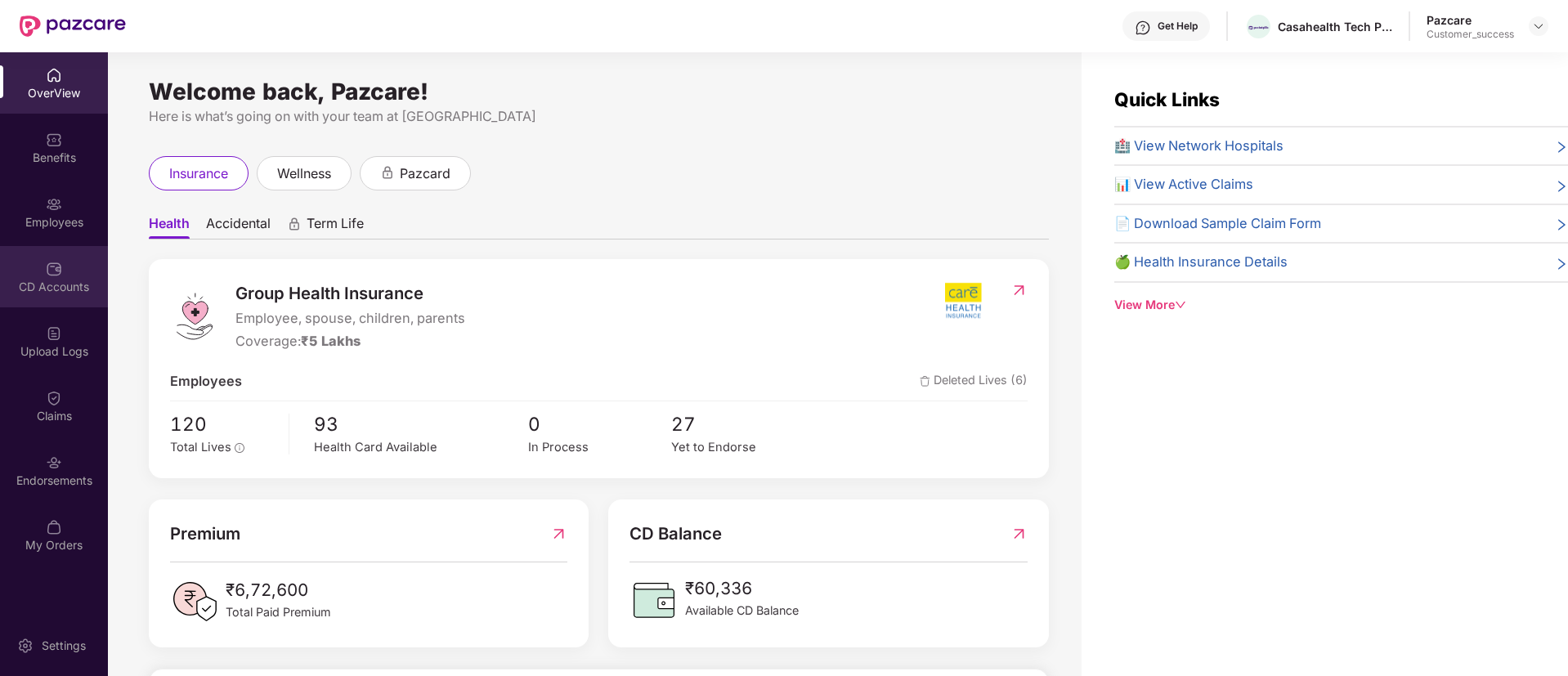
click at [39, 264] on div "CD Accounts" at bounding box center [53, 277] width 108 height 62
